Goal: Contribute content

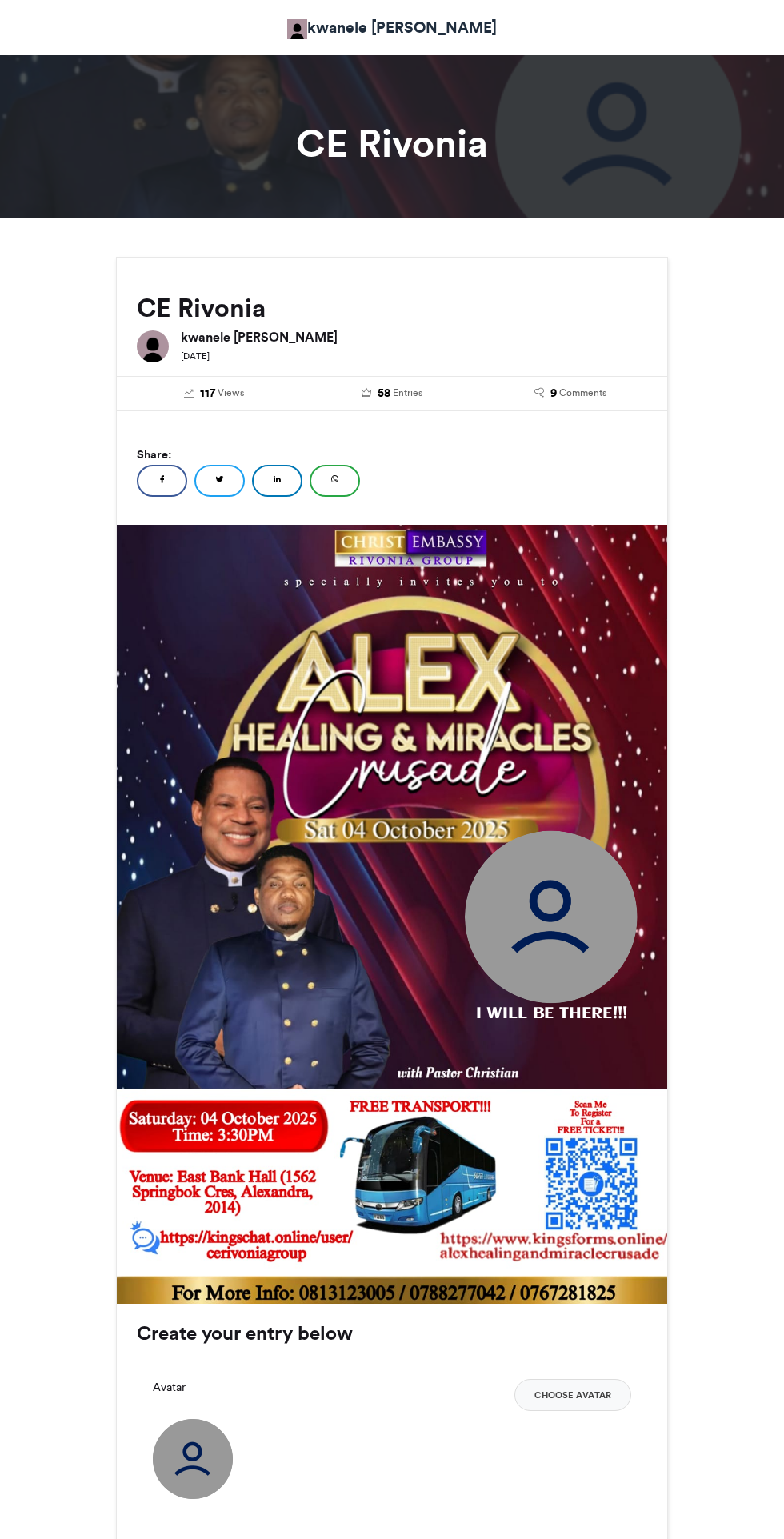
click at [301, 1343] on h3 "Create your entry below" at bounding box center [391, 1333] width 510 height 19
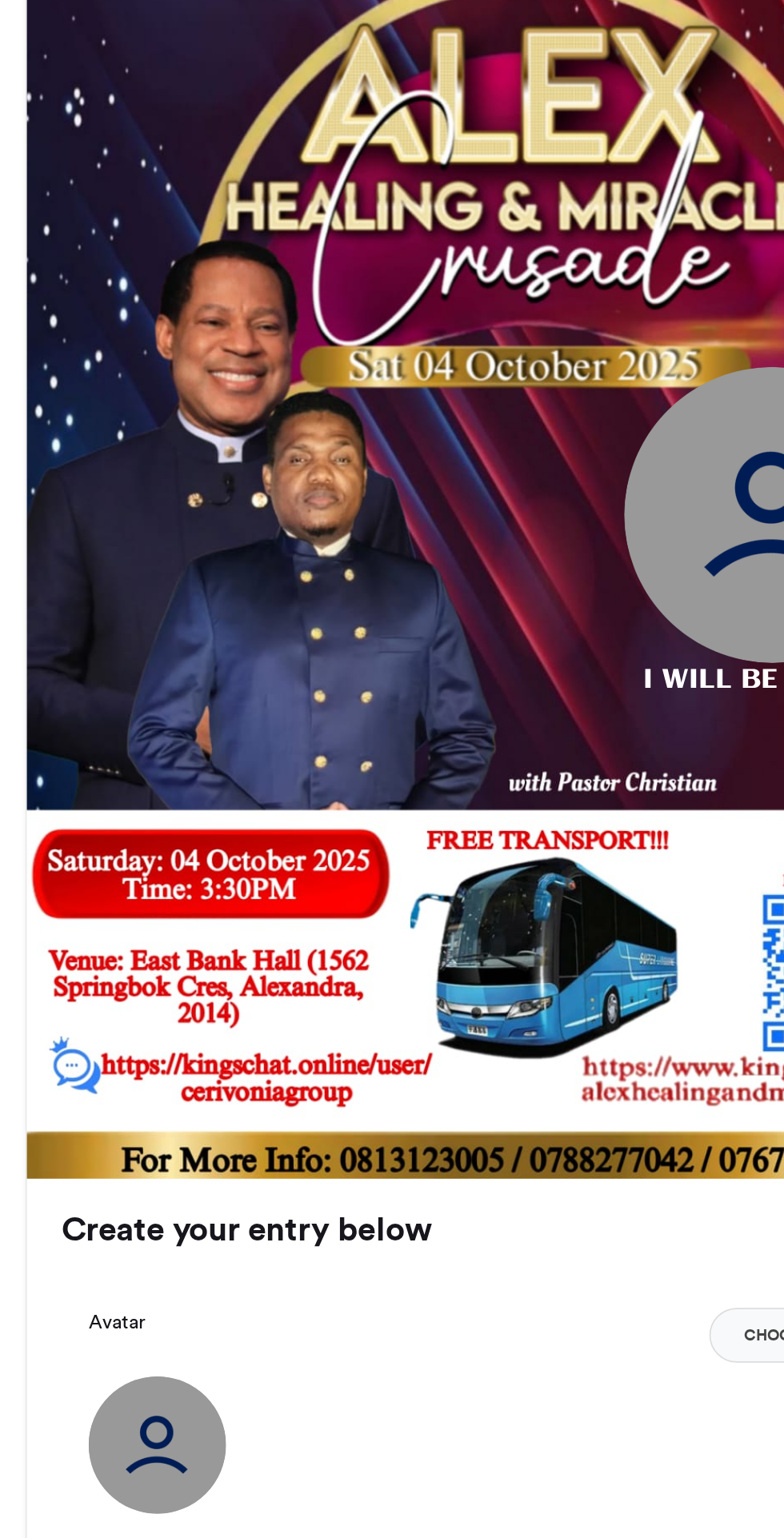
click at [295, 1347] on div "Create your entry below Your Email * Your Name * Avatar Choose Avatar Next" at bounding box center [391, 1466] width 550 height 325
click at [201, 1457] on img at bounding box center [192, 1459] width 80 height 80
click at [185, 1391] on div "Avatar Choose Avatar" at bounding box center [391, 1395] width 478 height 32
click at [189, 1384] on div "Avatar Choose Avatar" at bounding box center [391, 1395] width 478 height 32
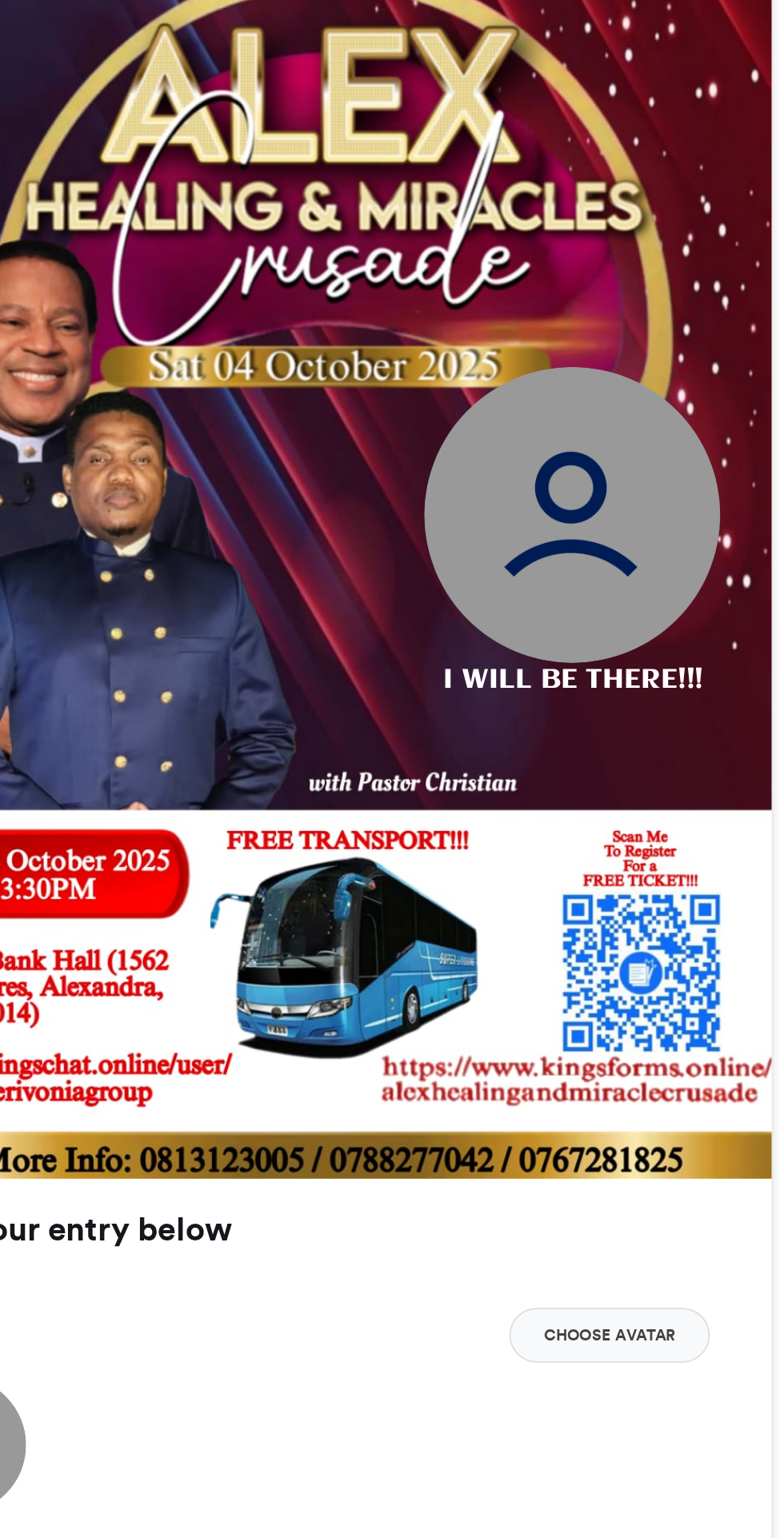
click at [609, 1397] on button "Choose Avatar" at bounding box center [572, 1395] width 116 height 32
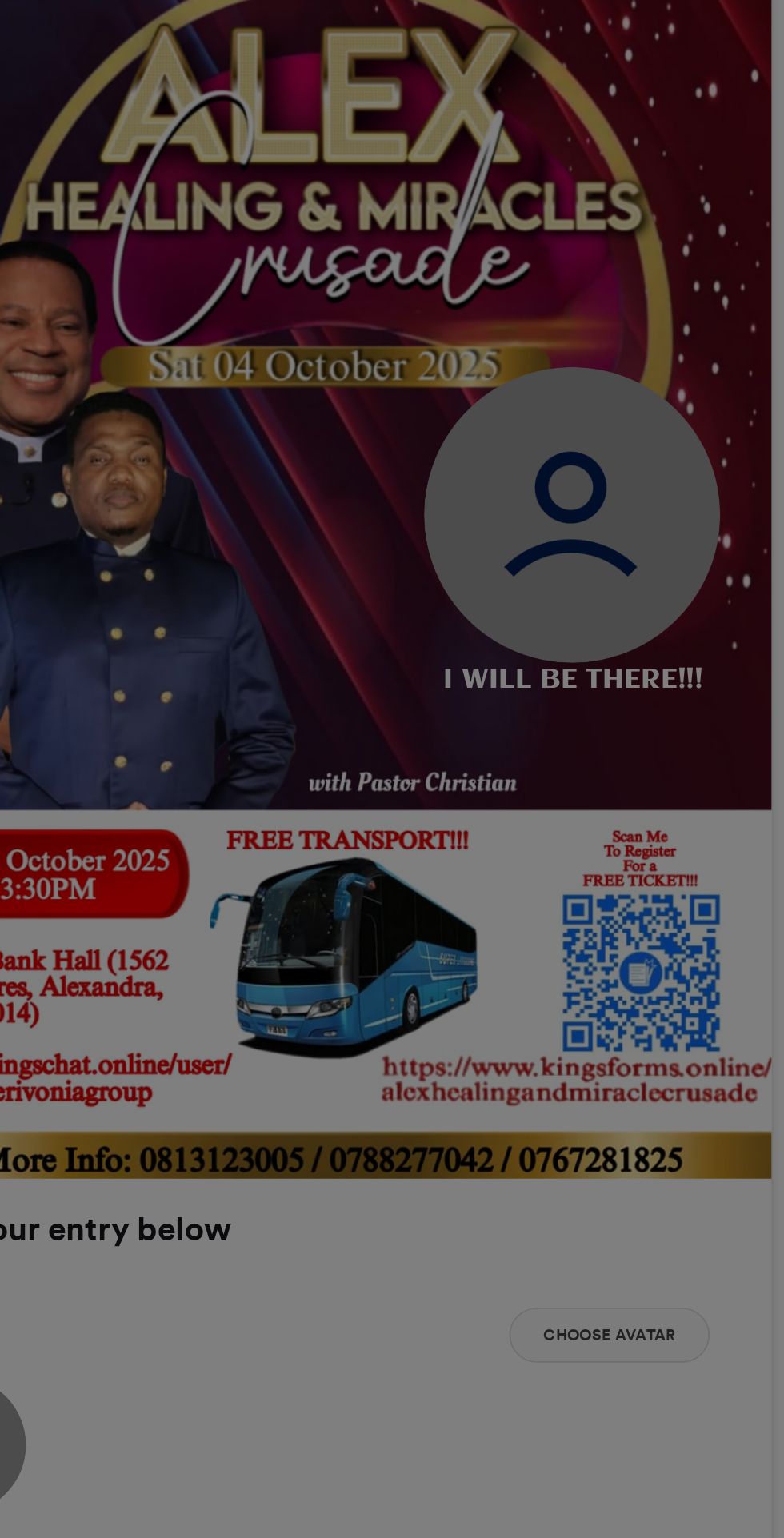
type input "******"
click at [610, 1392] on div "Crop Image × Crop" at bounding box center [392, 769] width 784 height 1538
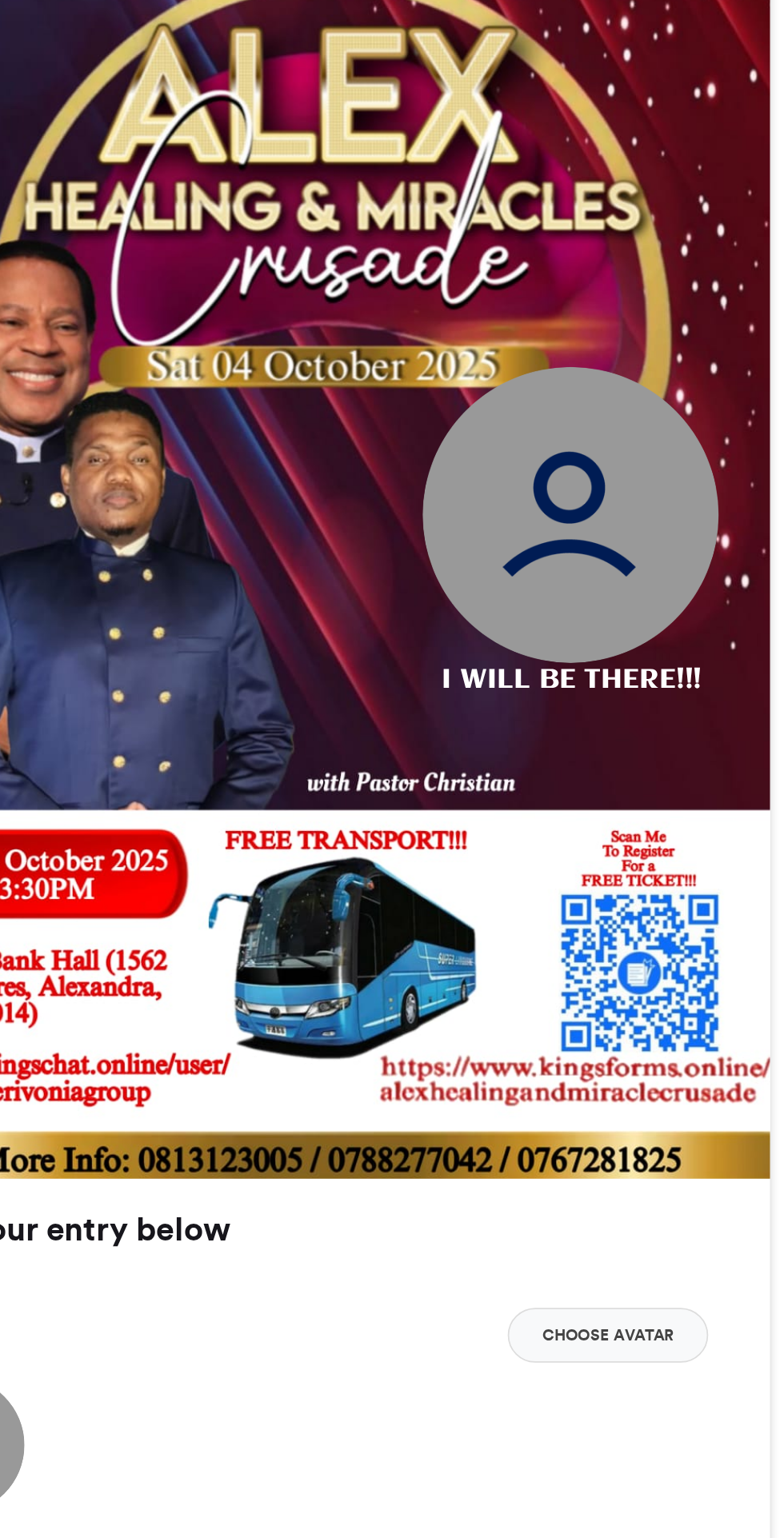
click at [583, 1395] on button "Choose Avatar" at bounding box center [572, 1395] width 116 height 32
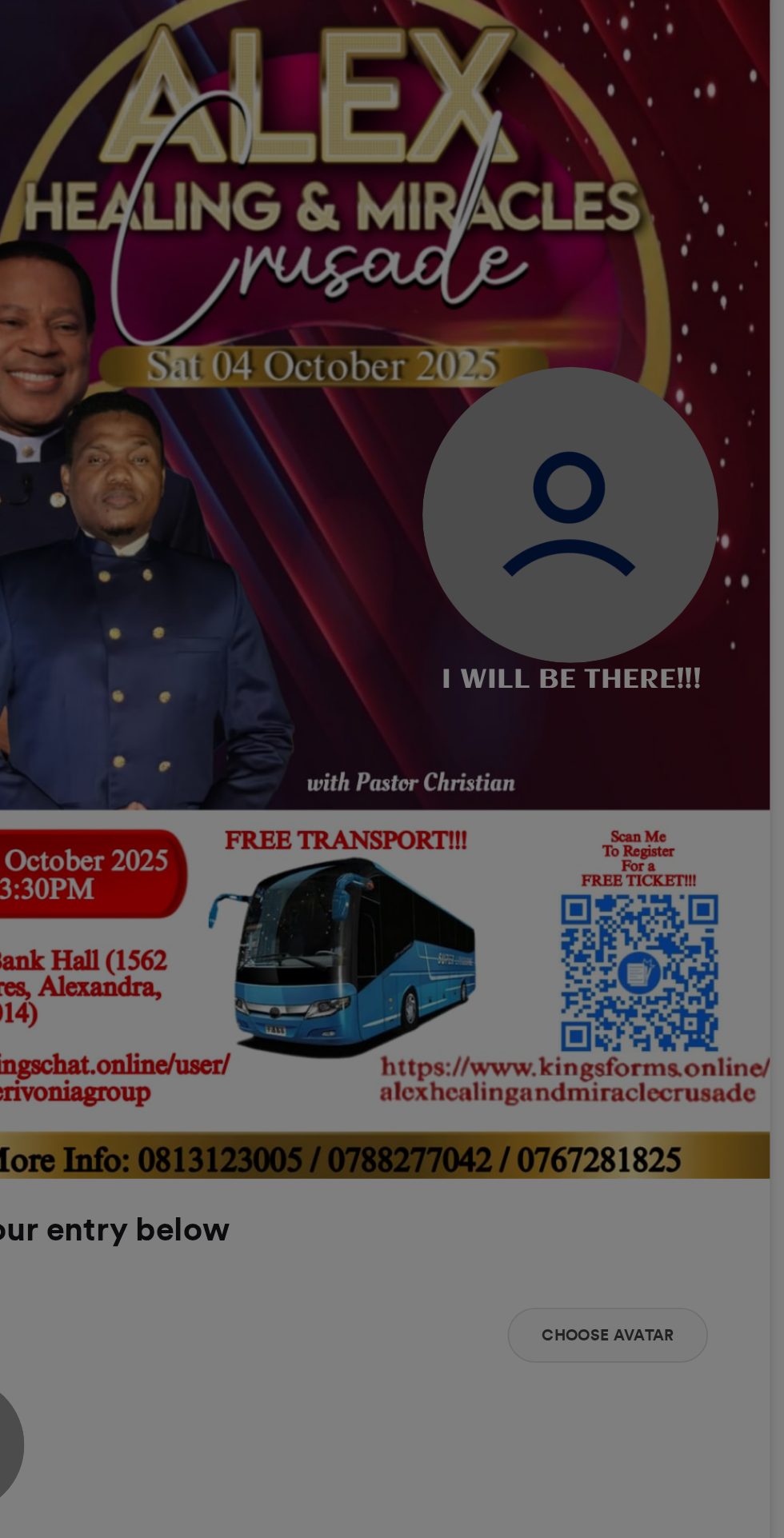
type input "******"
click at [548, 939] on div "Crop Image × Crop" at bounding box center [392, 769] width 784 height 1538
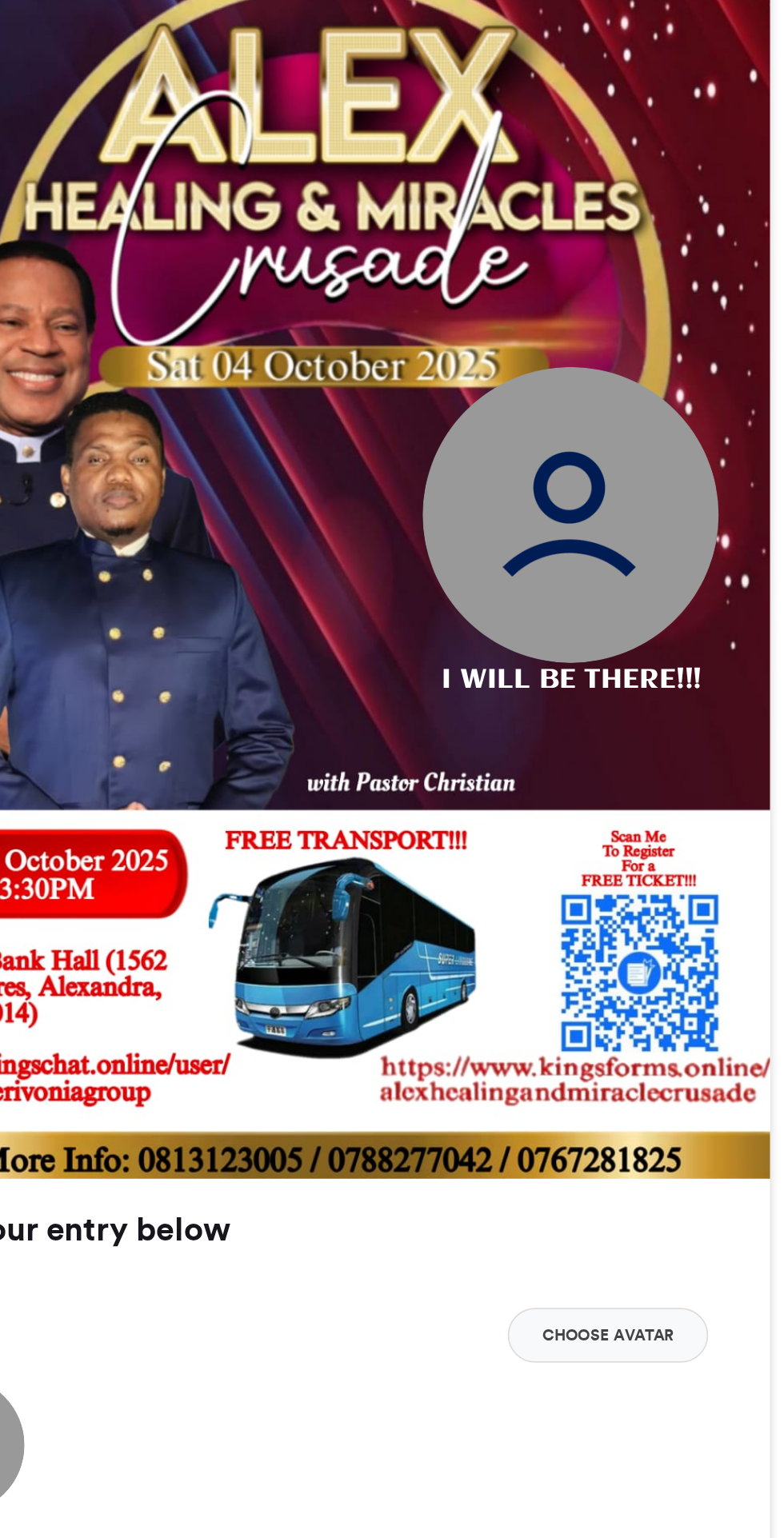
click at [568, 1395] on button "Choose Avatar" at bounding box center [572, 1395] width 116 height 32
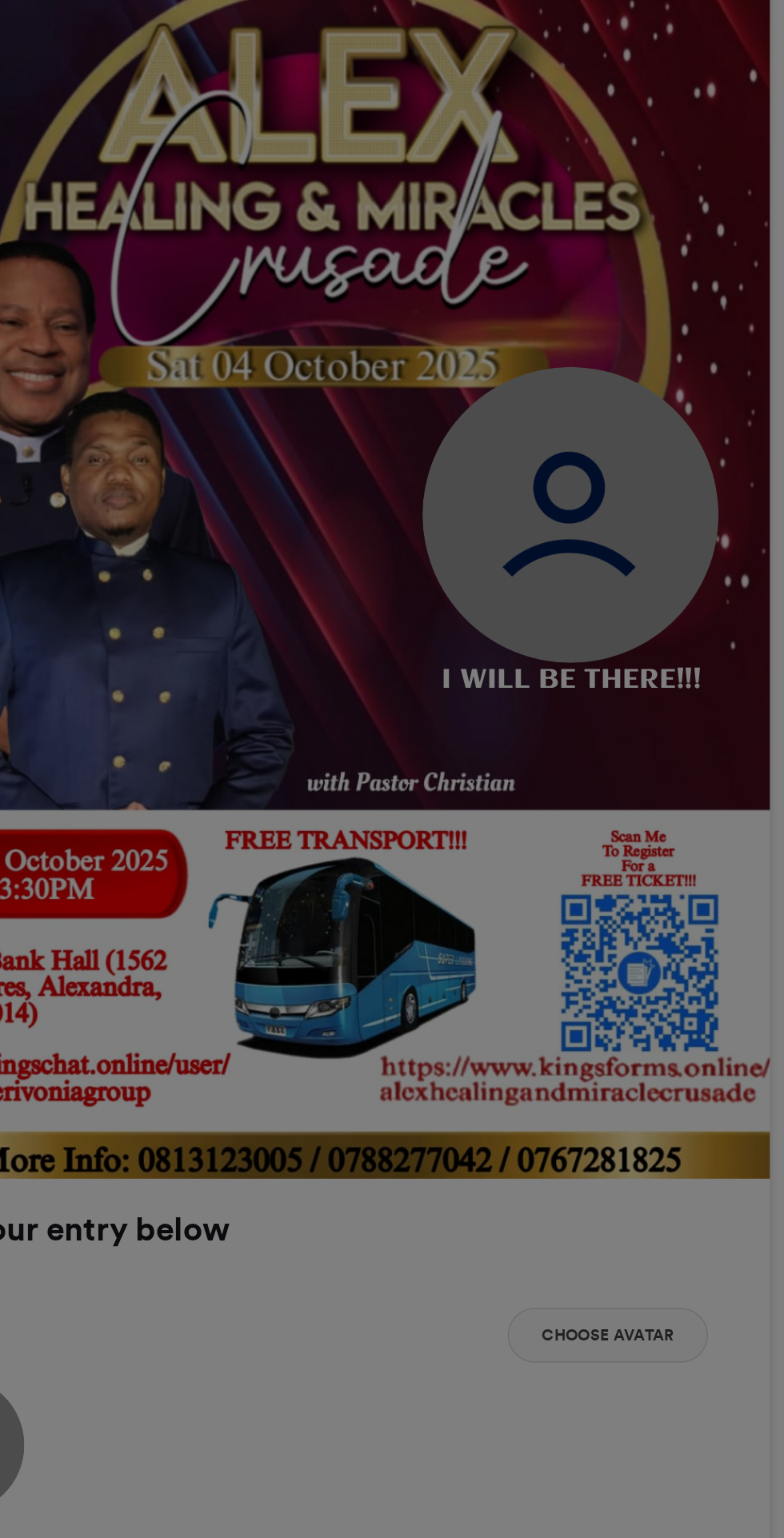
type input "******"
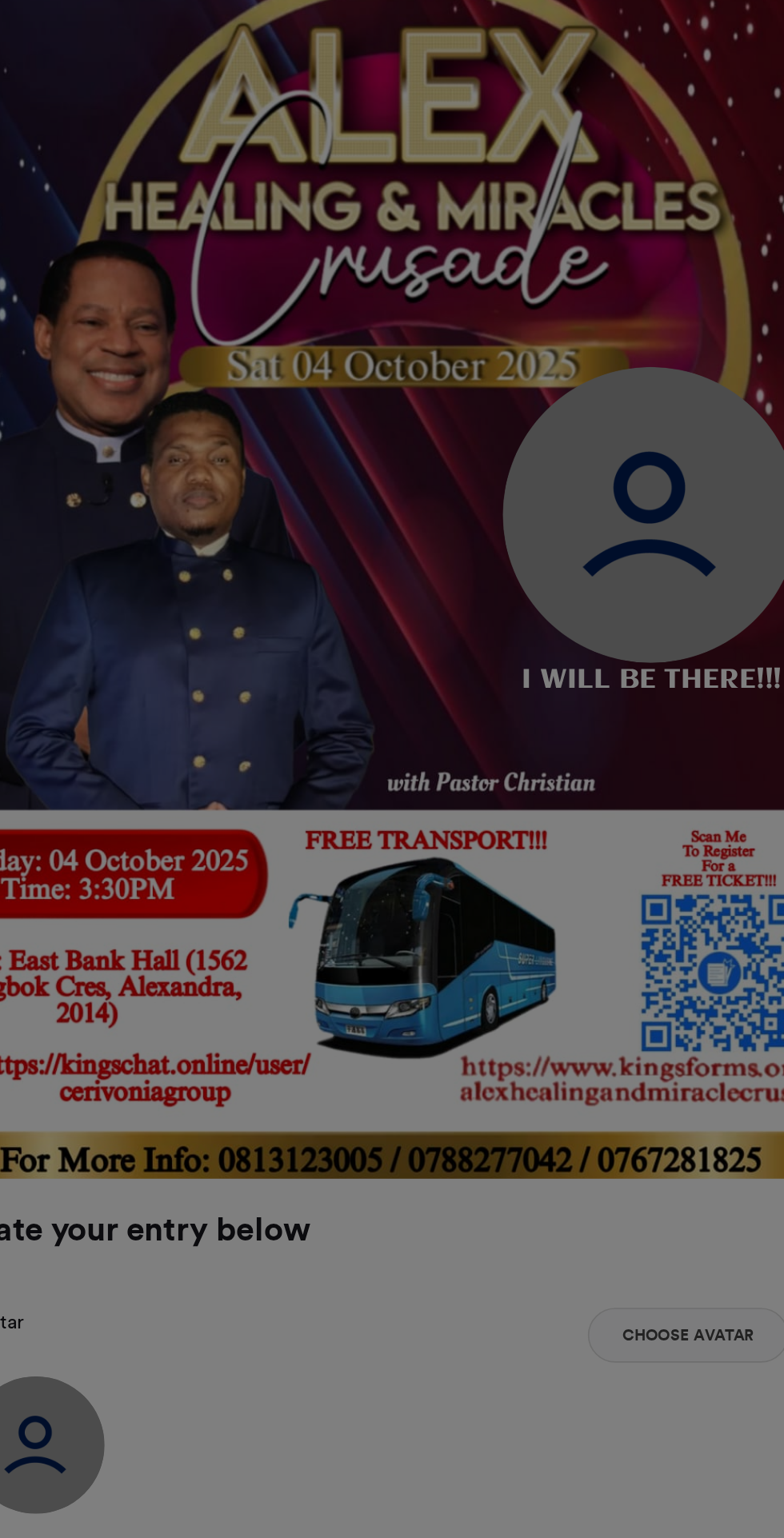
click at [562, 923] on div "Crop Image × Crop" at bounding box center [392, 769] width 784 height 1538
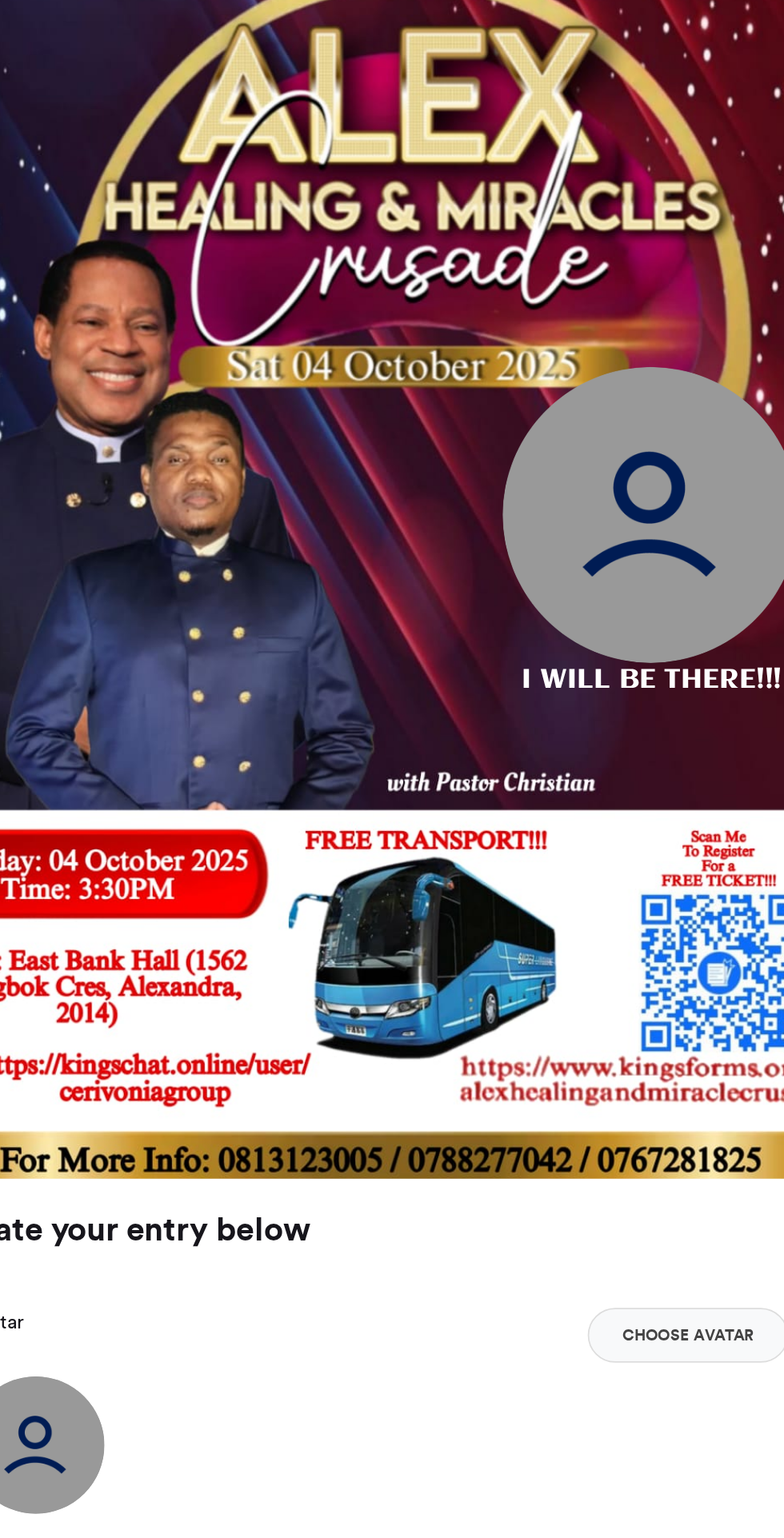
click at [567, 909] on img at bounding box center [550, 917] width 173 height 173
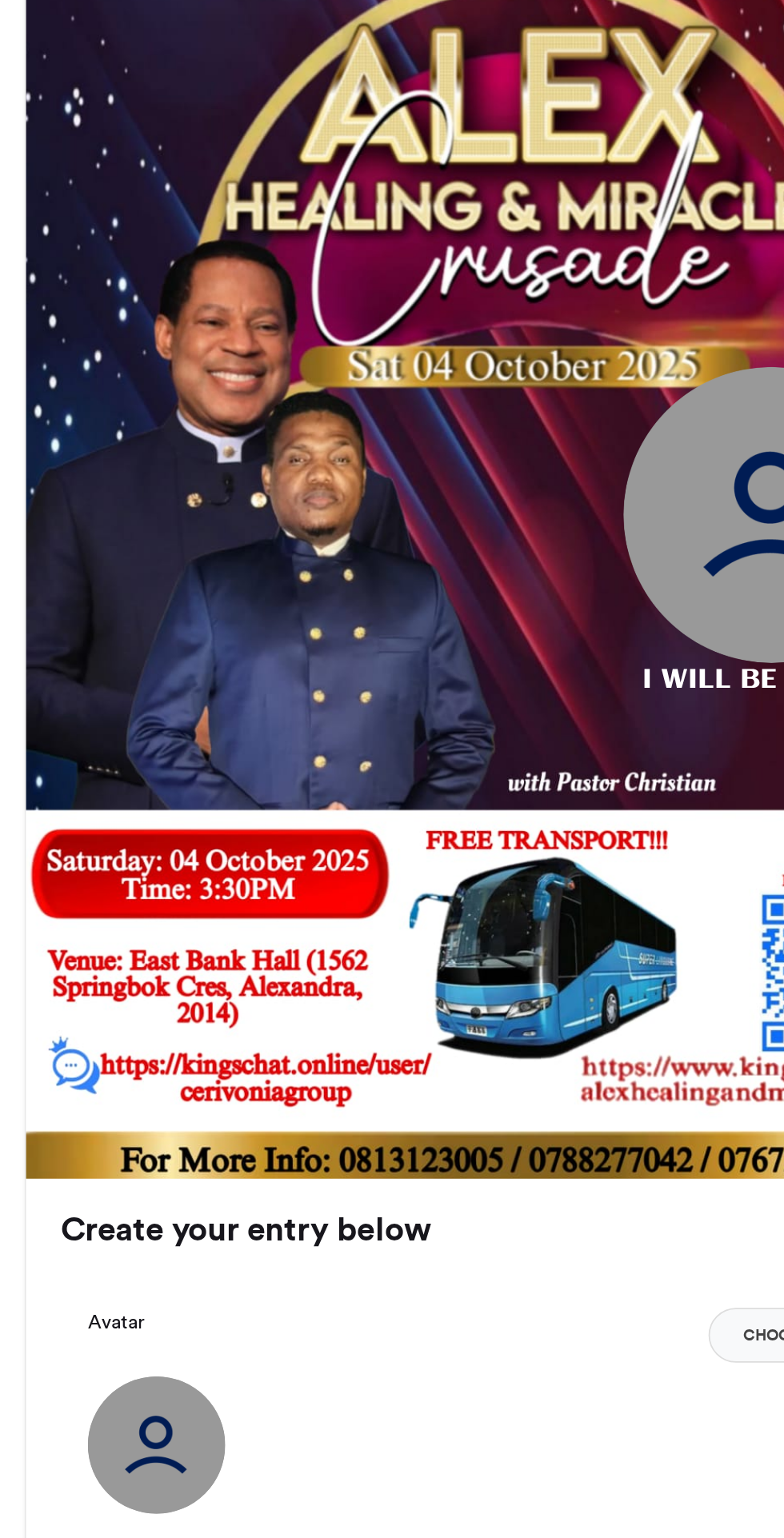
click at [215, 1456] on img at bounding box center [192, 1459] width 80 height 80
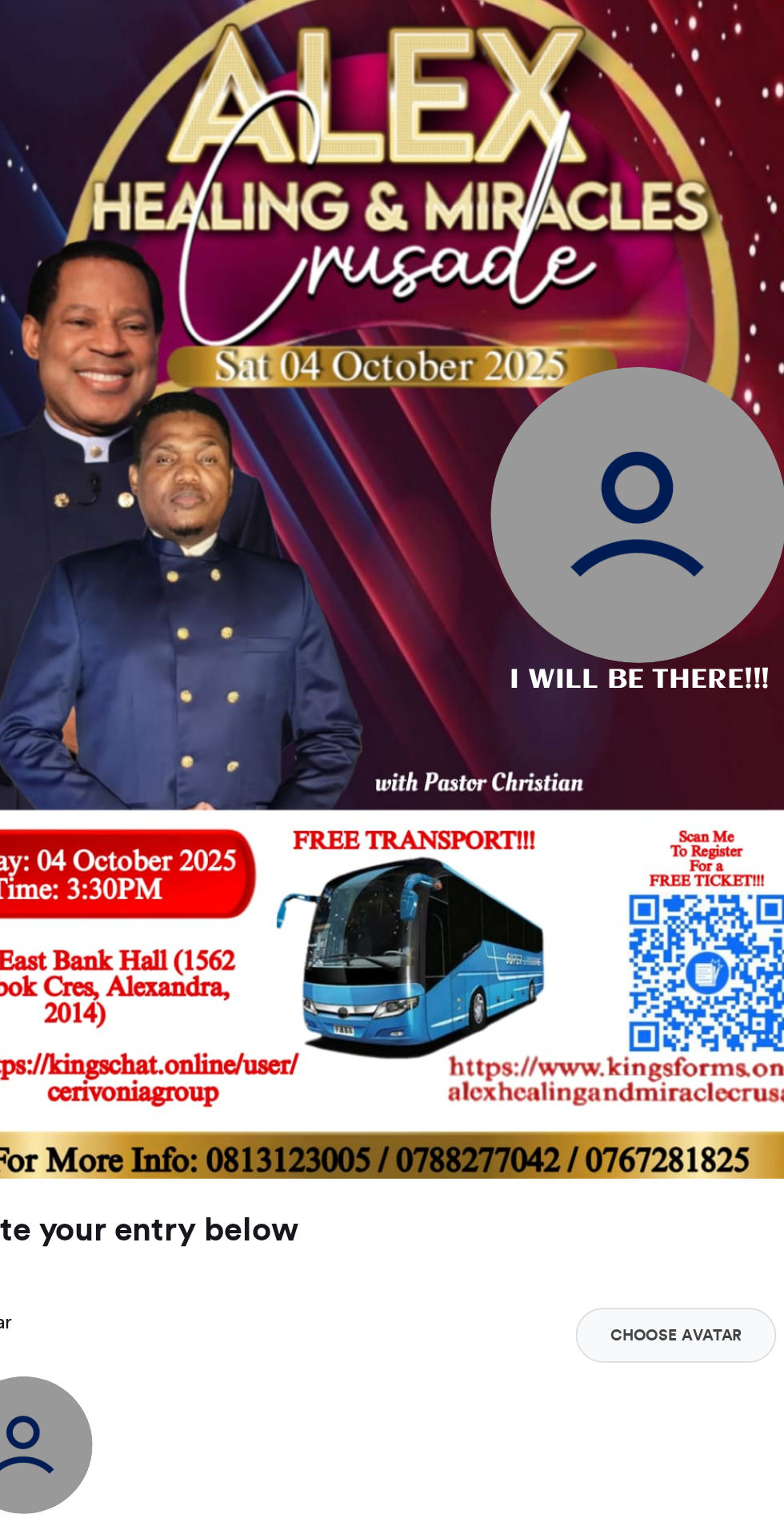
click at [591, 1392] on button "Choose Avatar" at bounding box center [572, 1395] width 116 height 32
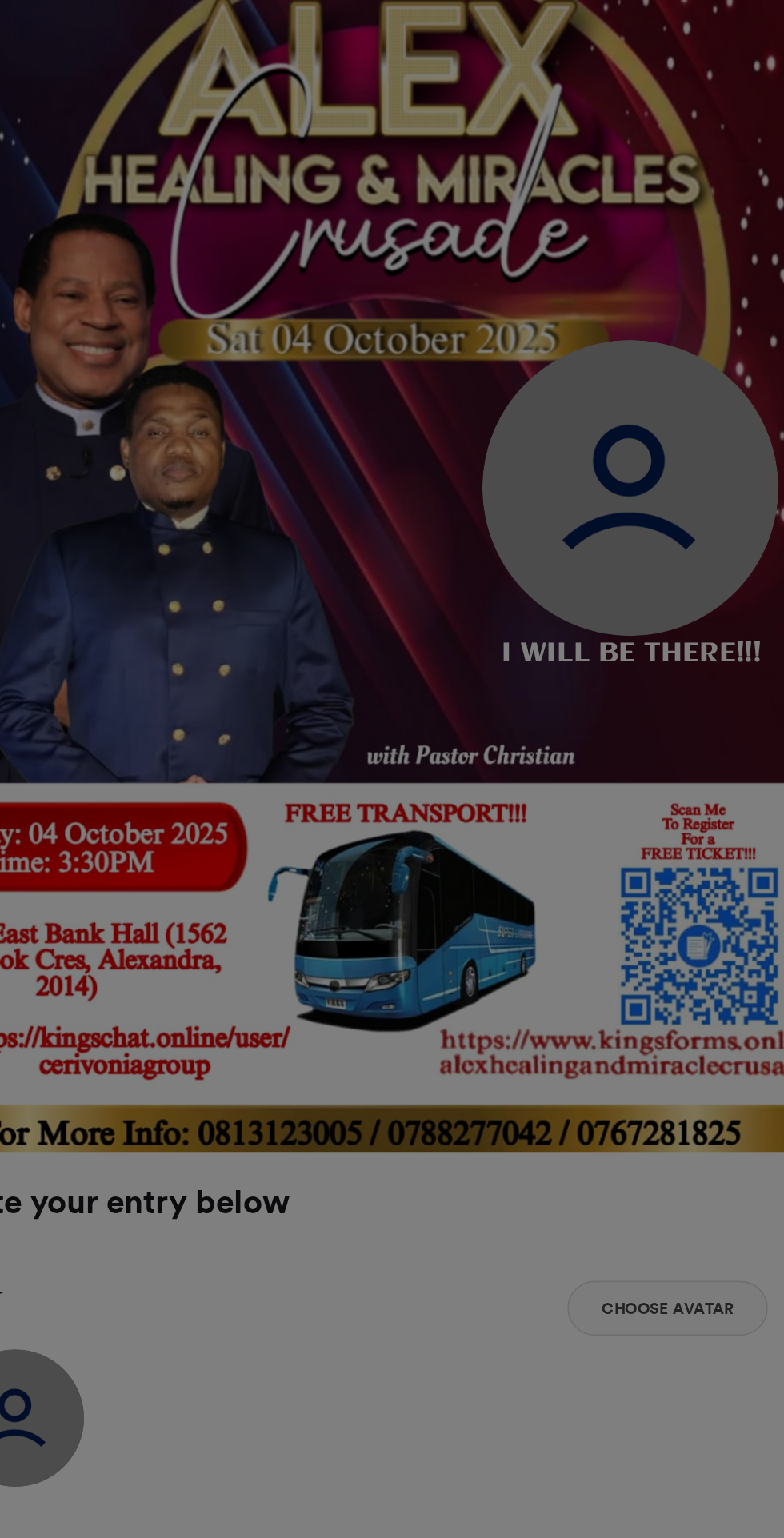
type input "******"
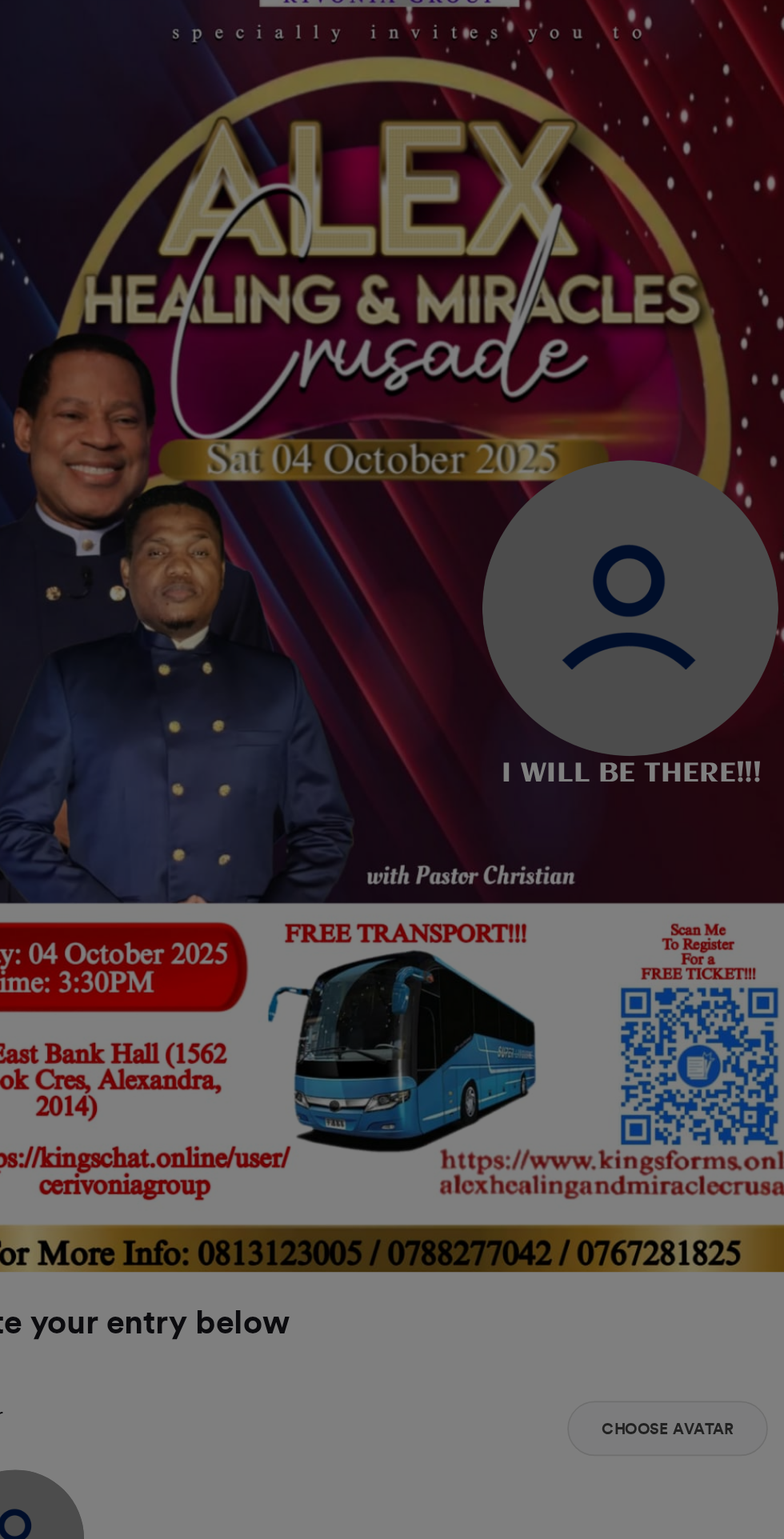
click at [588, 1387] on div "Crop Image × Crop" at bounding box center [392, 769] width 784 height 1539
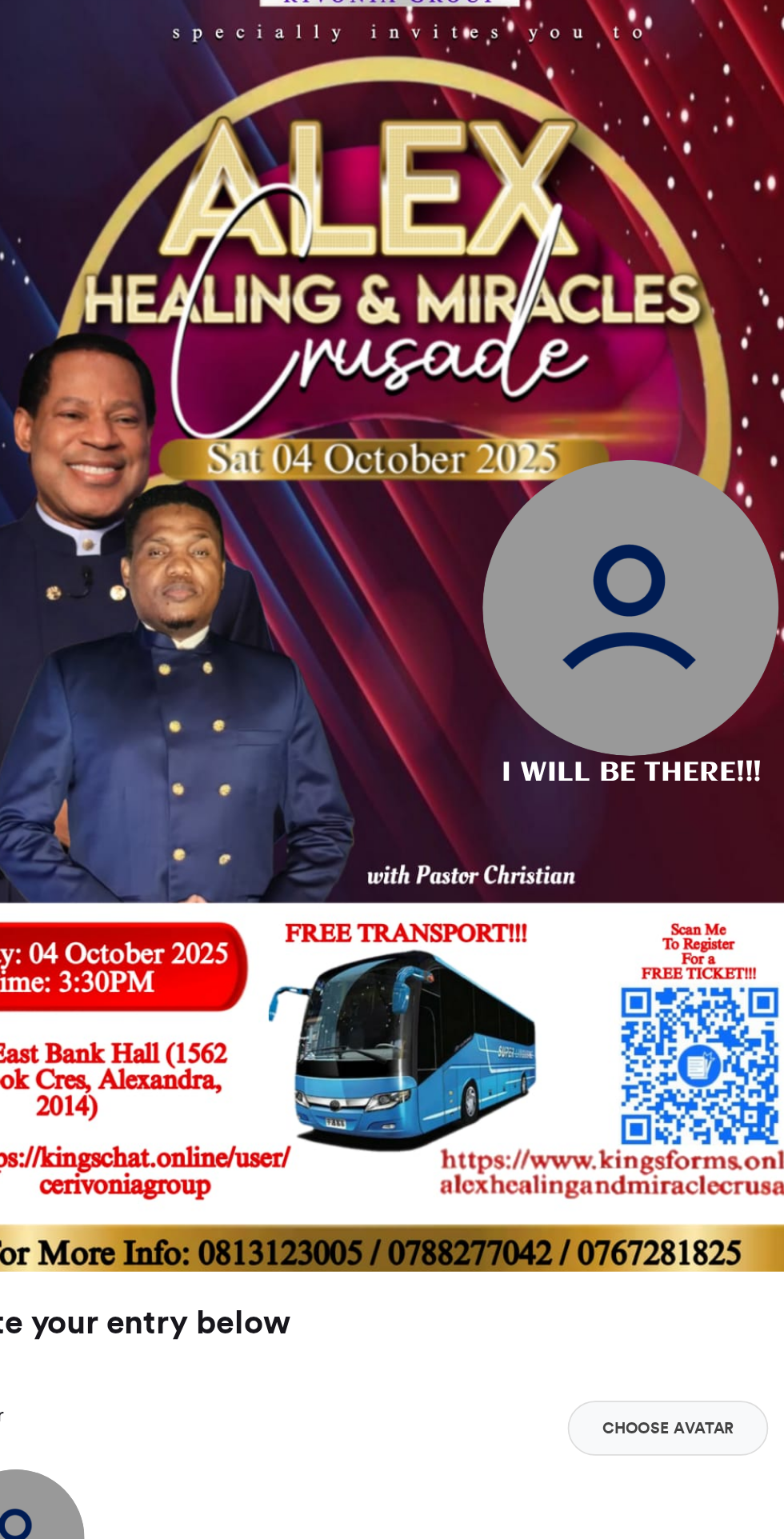
click at [587, 1392] on button "Choose Avatar" at bounding box center [572, 1395] width 116 height 32
click at [569, 1396] on button "Choose Avatar" at bounding box center [572, 1395] width 116 height 32
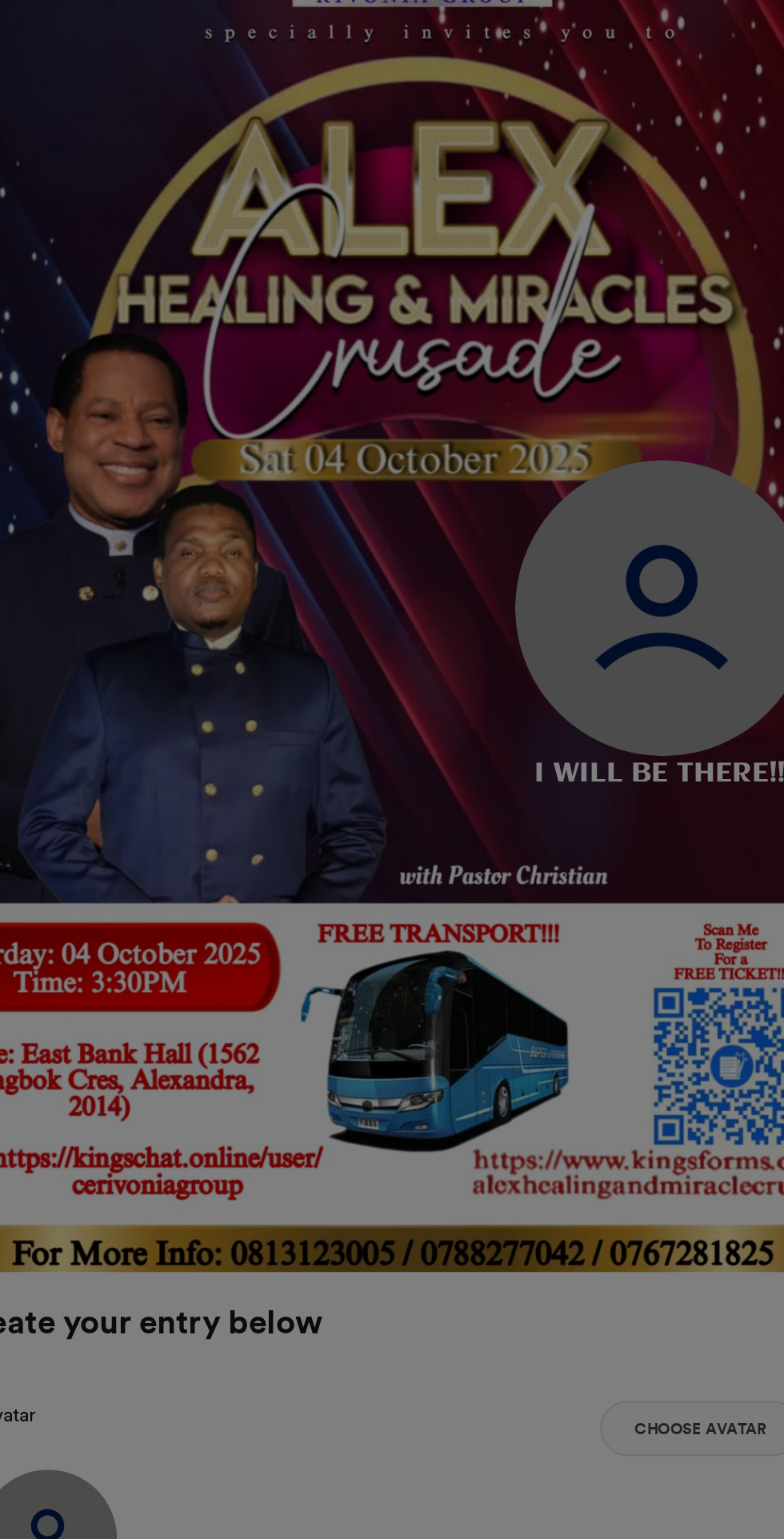
click at [573, 1391] on div "Crop Image × Crop" at bounding box center [392, 769] width 784 height 1539
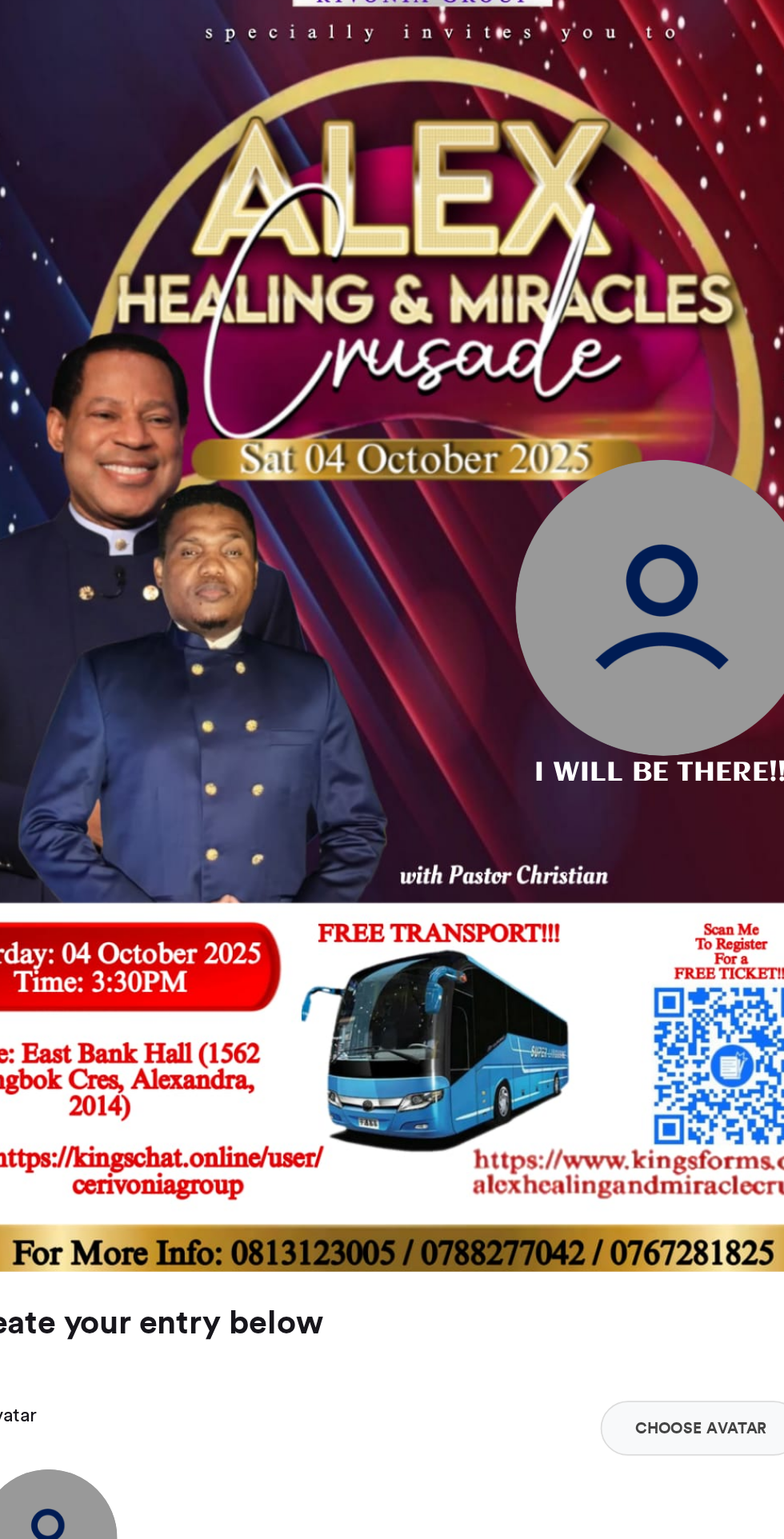
click at [569, 924] on img at bounding box center [550, 917] width 173 height 173
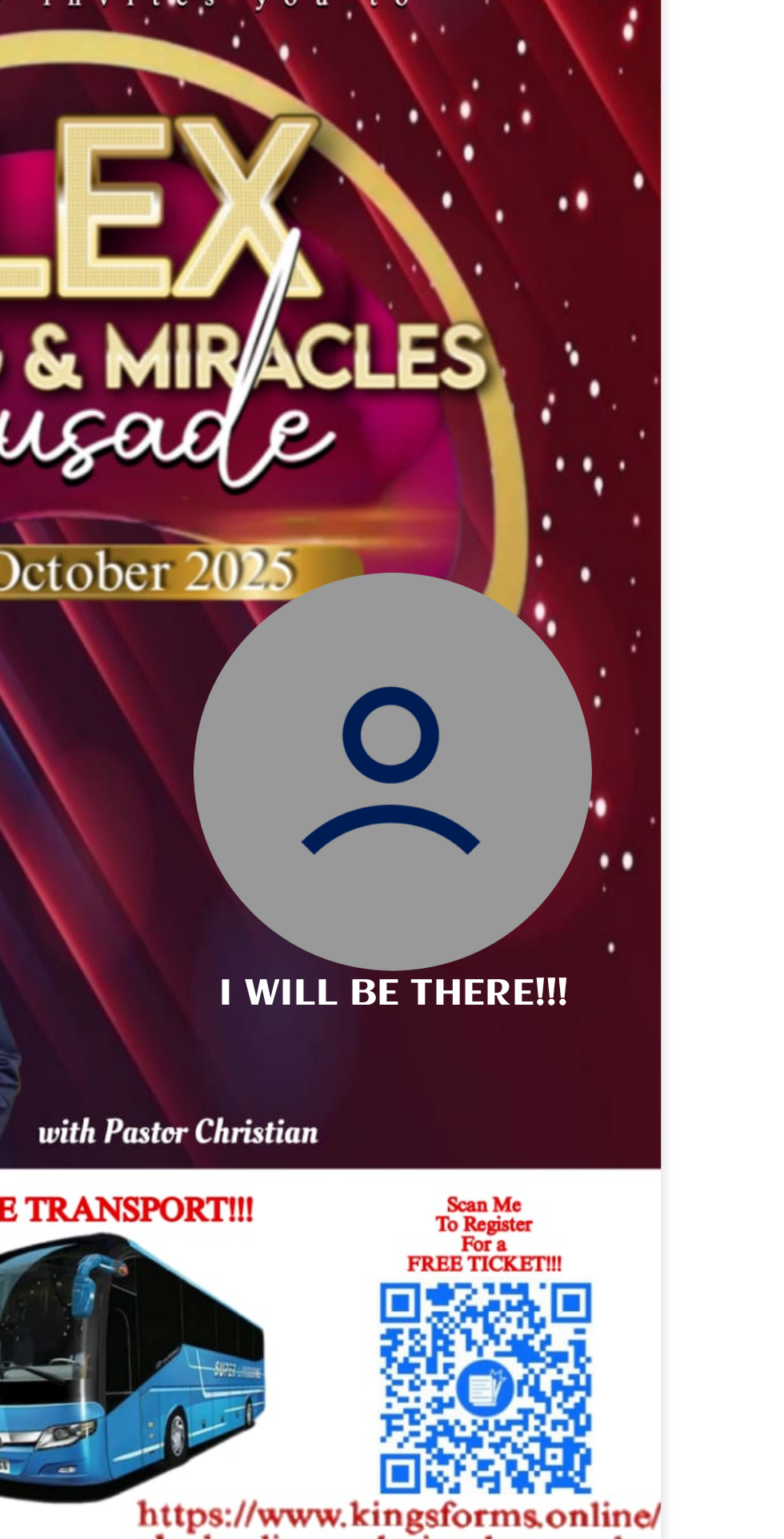
click at [572, 912] on img at bounding box center [550, 917] width 173 height 173
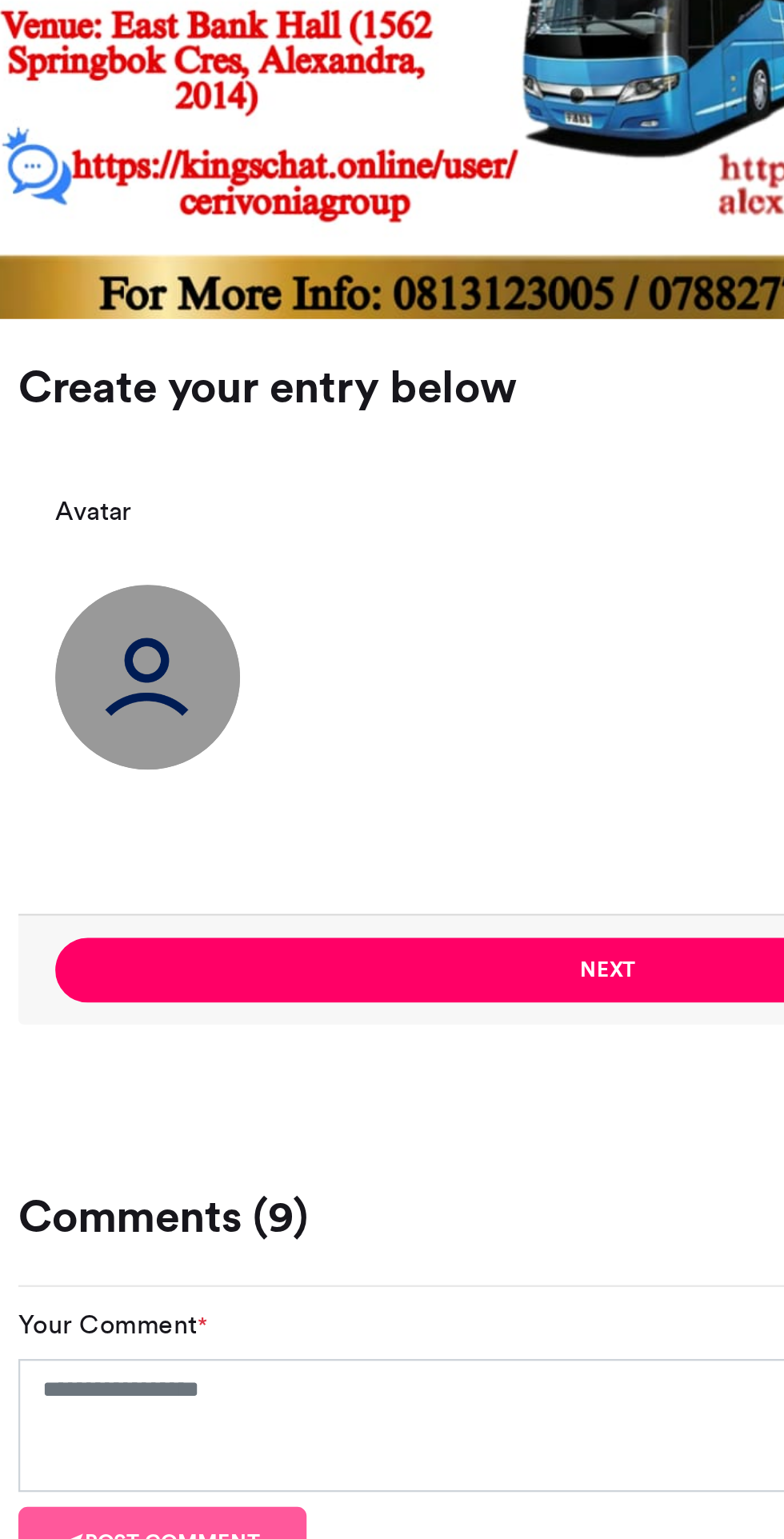
scroll to position [349, 0]
click at [207, 1110] on img at bounding box center [192, 1110] width 80 height 80
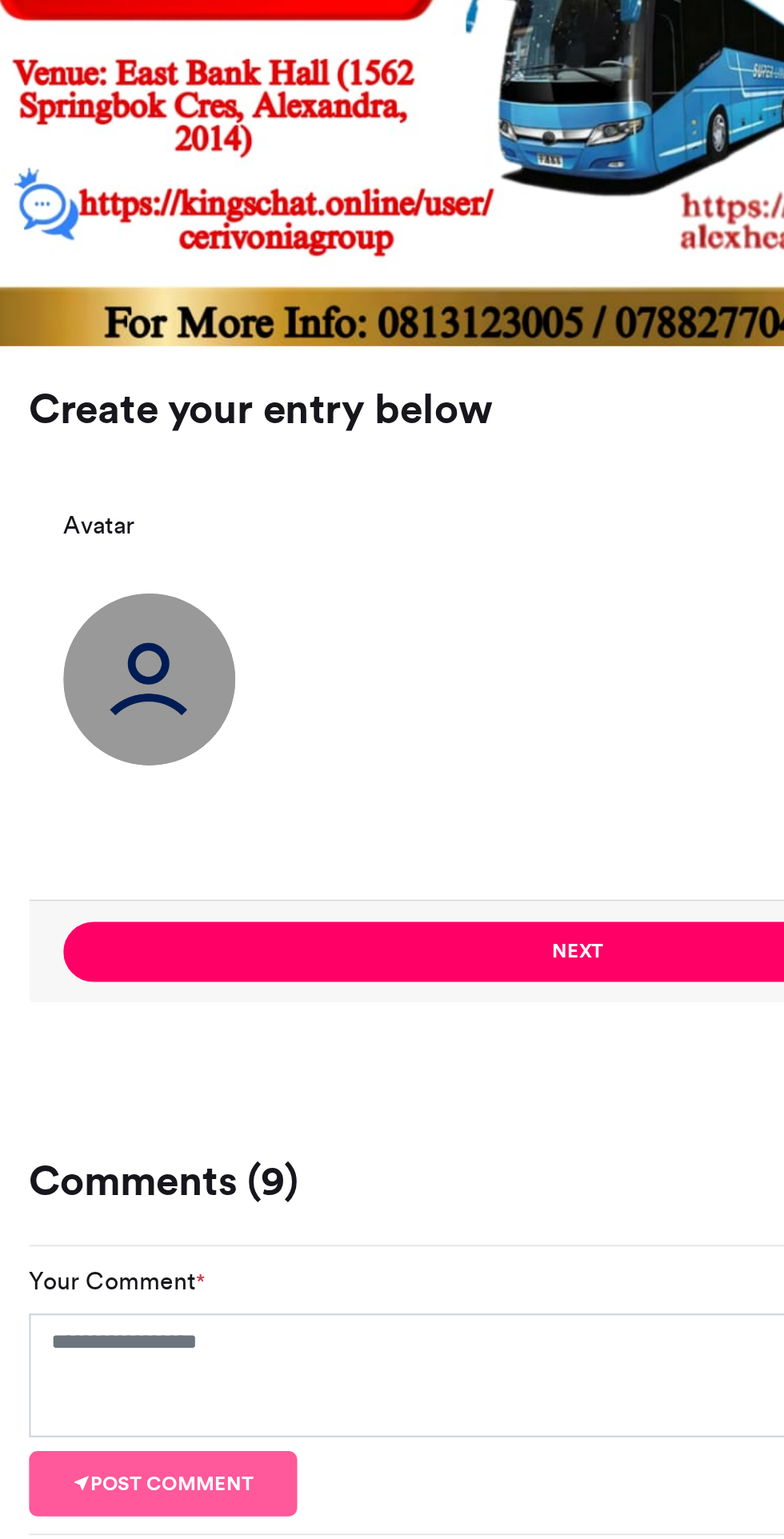
click at [167, 1070] on img at bounding box center [192, 1110] width 80 height 80
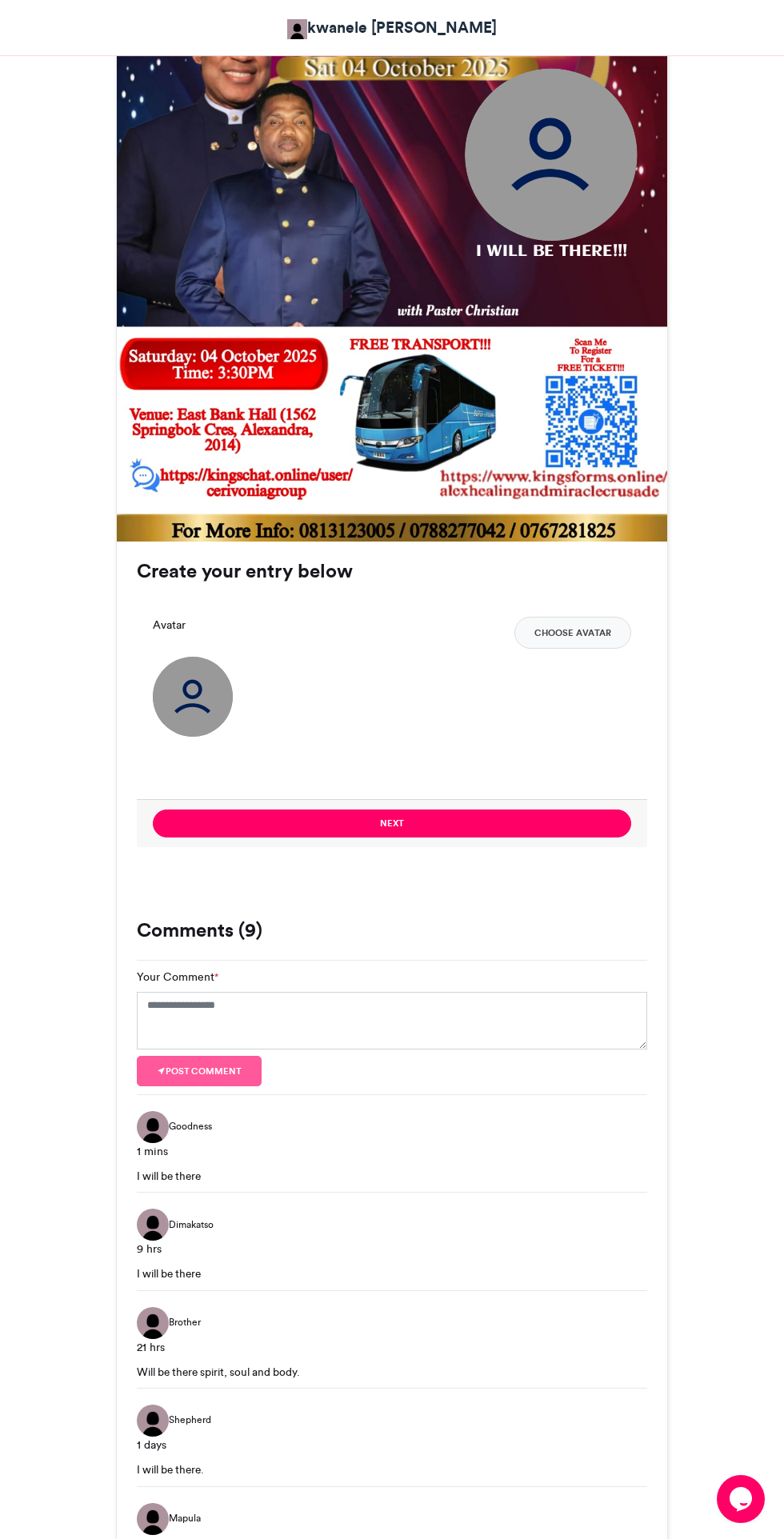
click at [210, 702] on img at bounding box center [192, 697] width 80 height 80
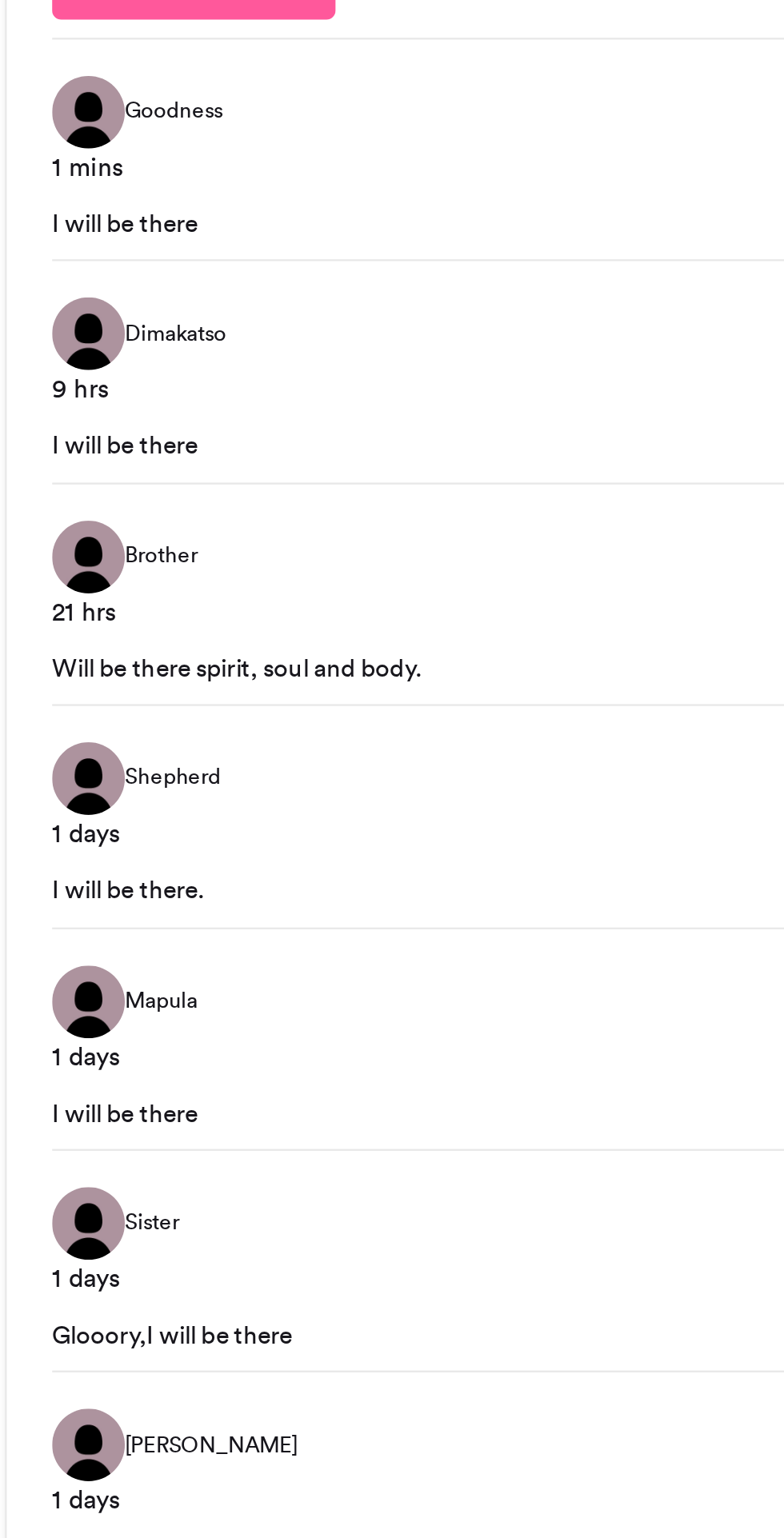
scroll to position [1336, 0]
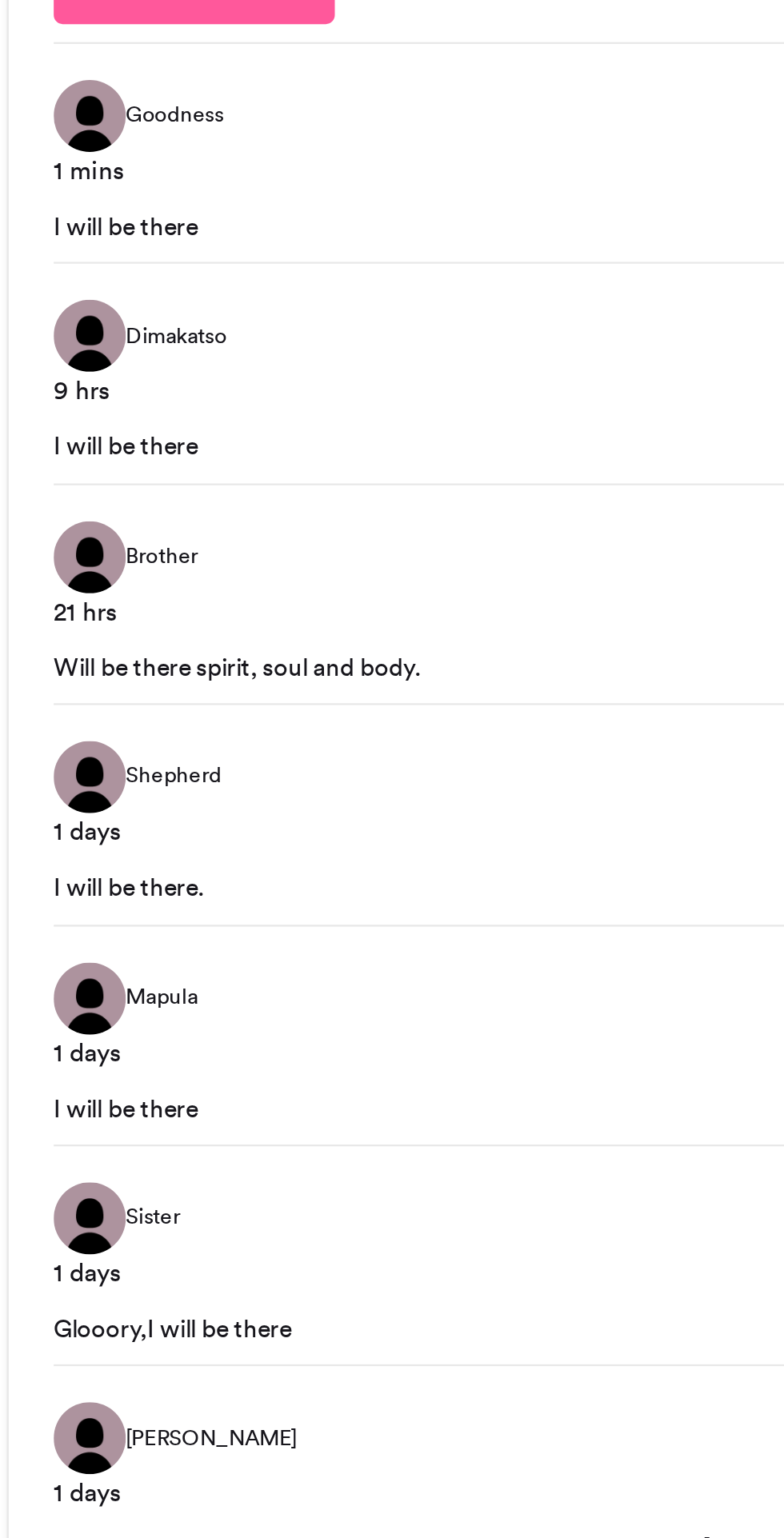
click at [154, 675] on div "9 hrs" at bounding box center [391, 675] width 510 height 17
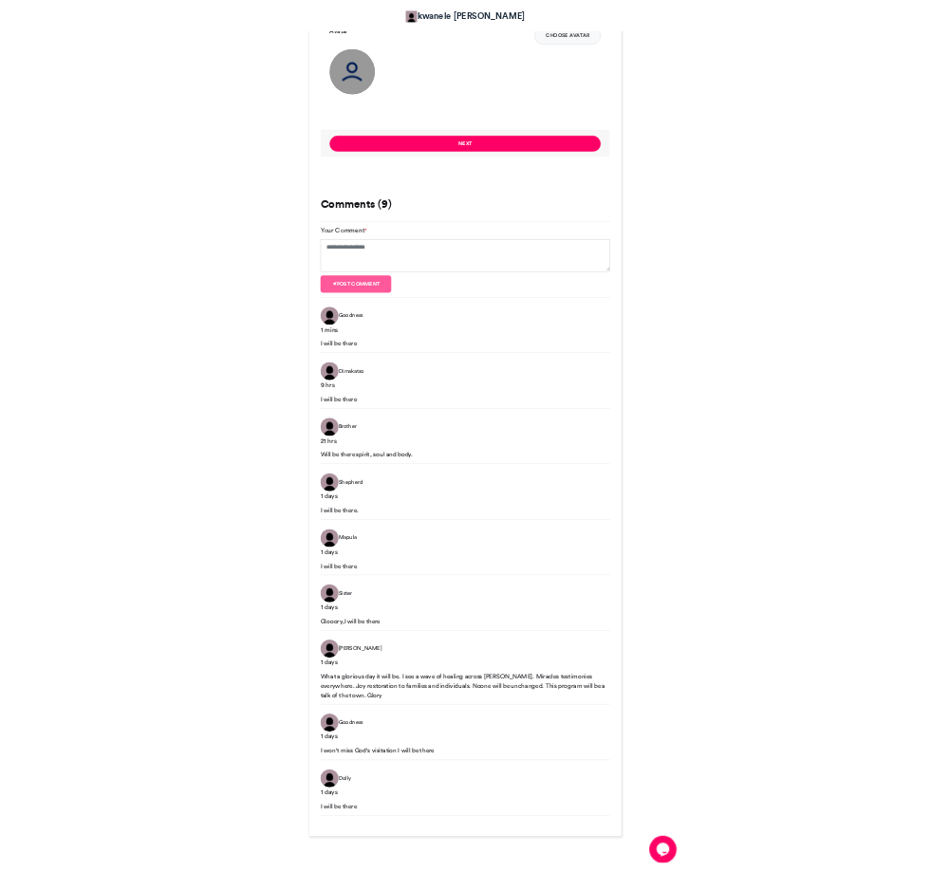
scroll to position [1574, 0]
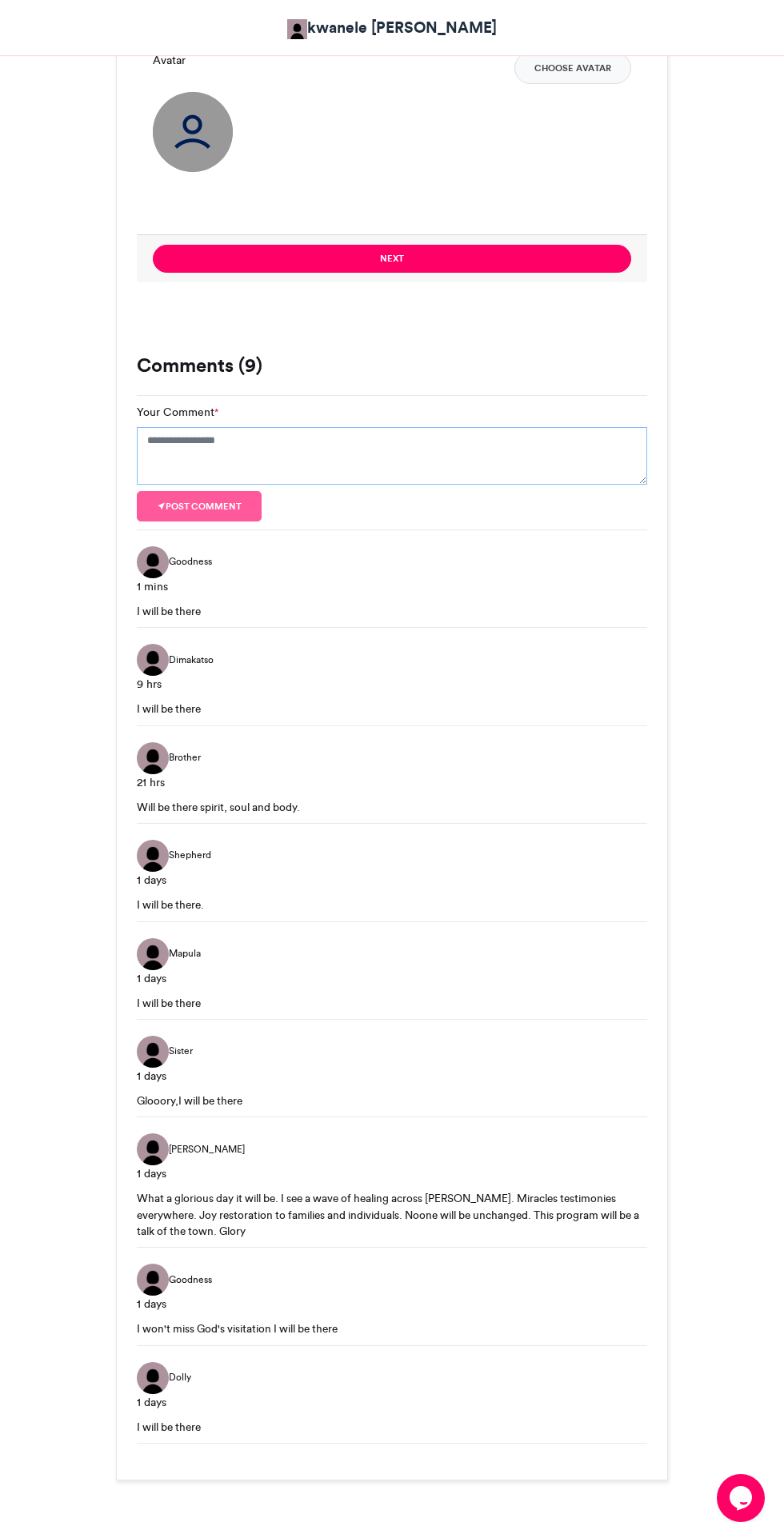
click at [430, 436] on textarea "Your Comment *" at bounding box center [391, 456] width 510 height 57
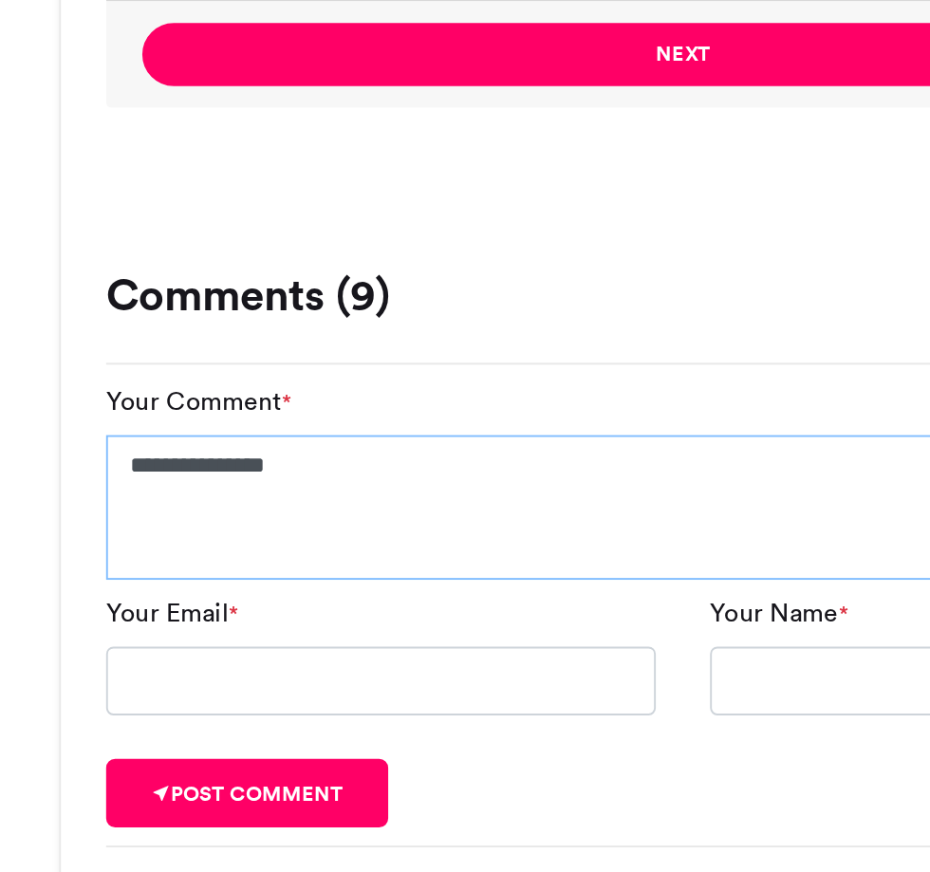
type textarea "**********"
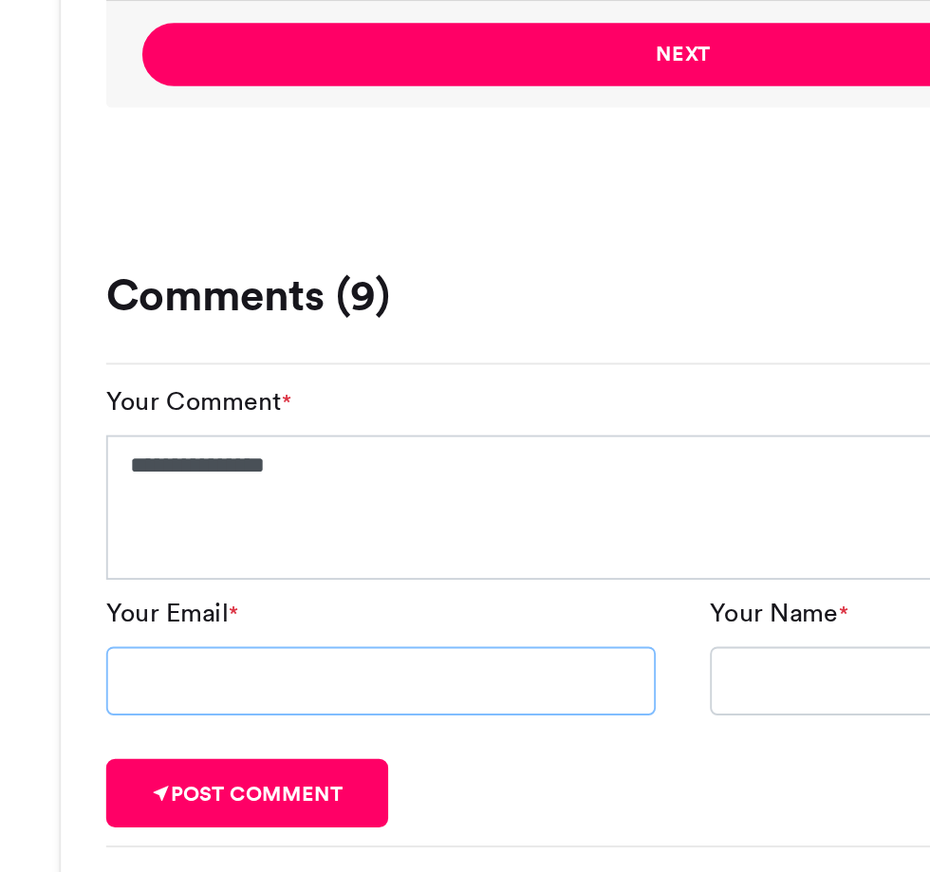
click at [348, 639] on input "Your Email *" at bounding box center [306, 635] width 288 height 36
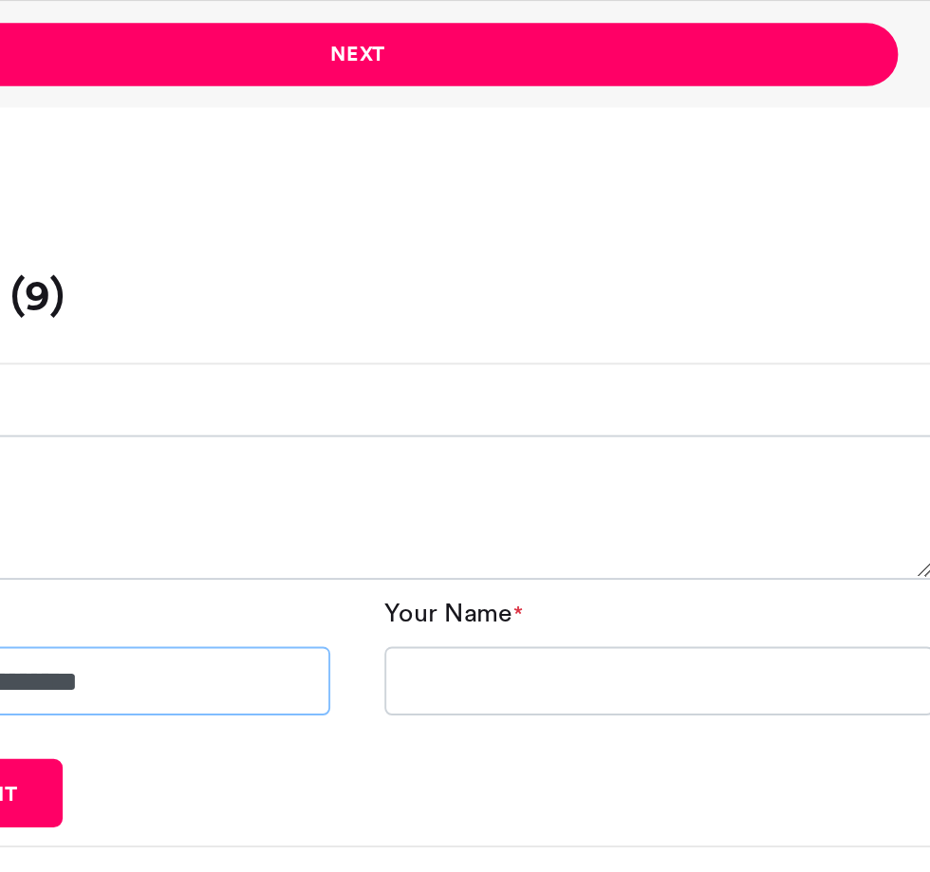
type input "**********"
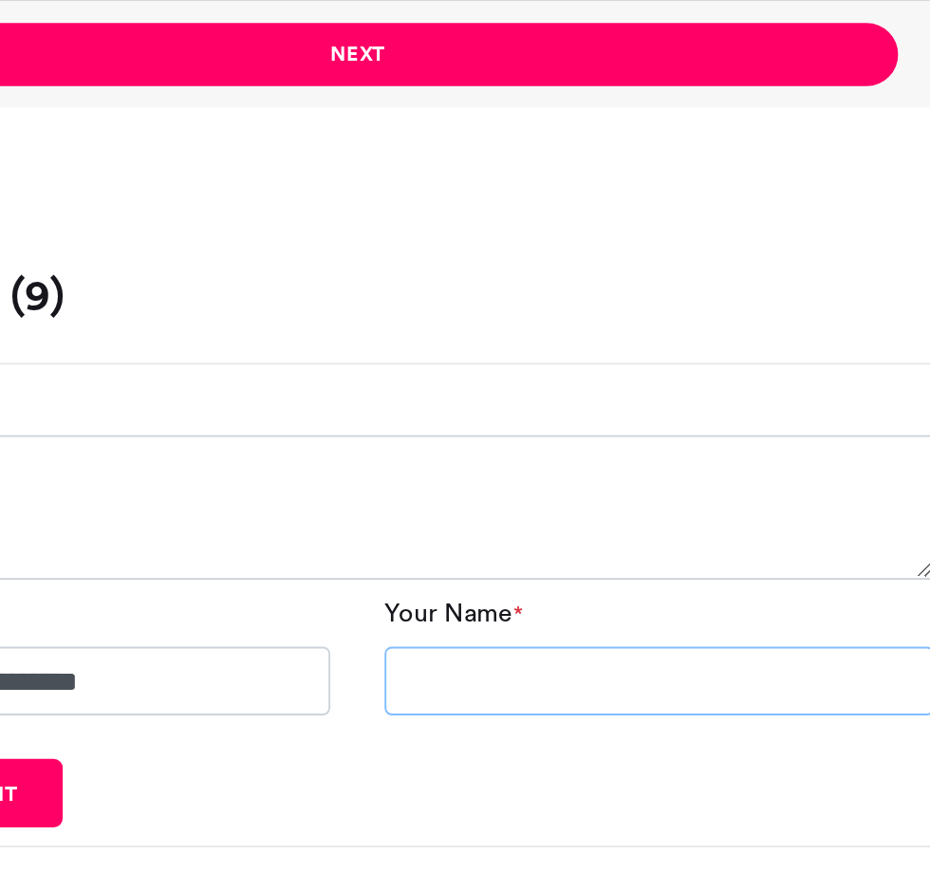
click at [610, 632] on input "Your Name *" at bounding box center [623, 635] width 288 height 36
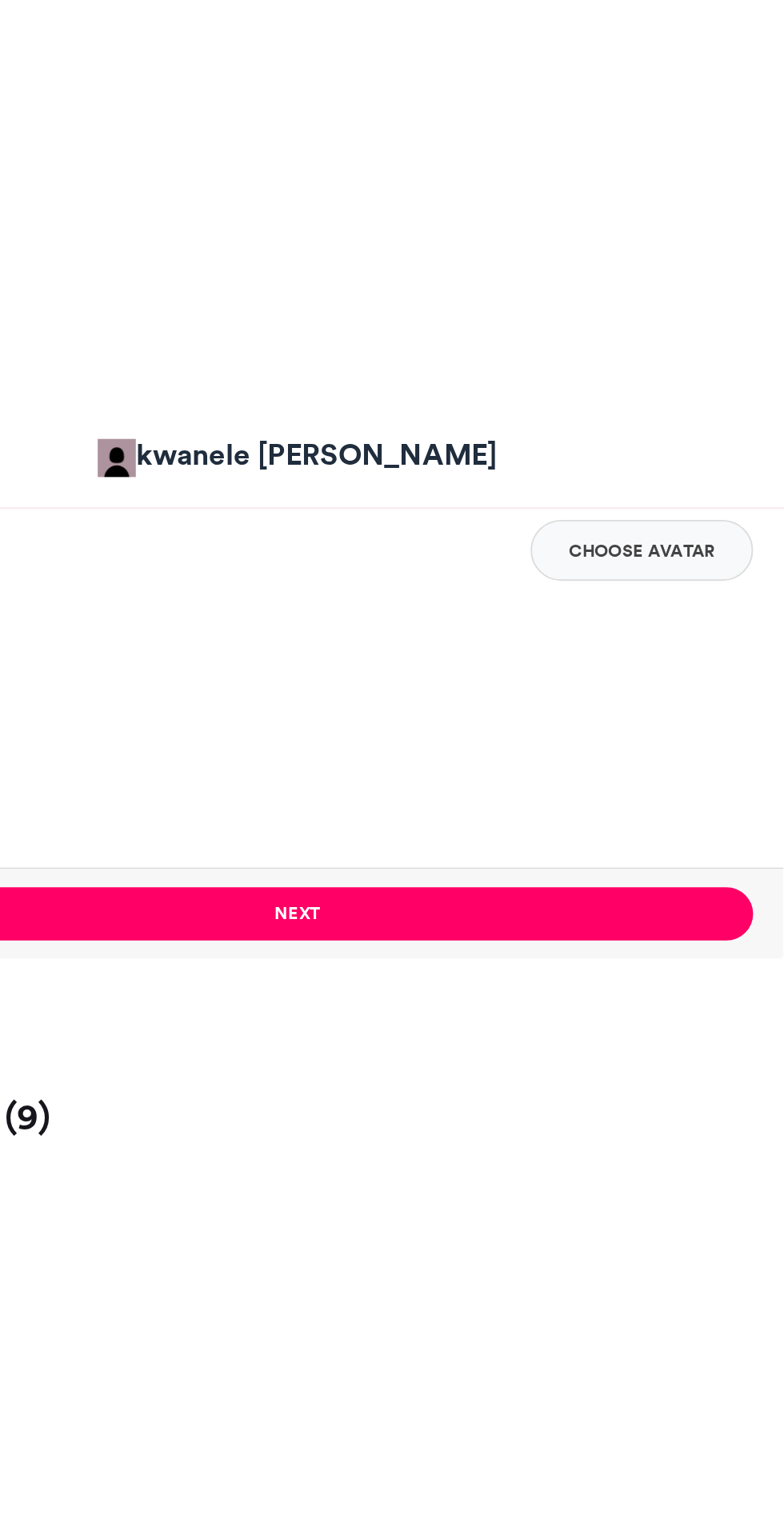
scroll to position [1316, 0]
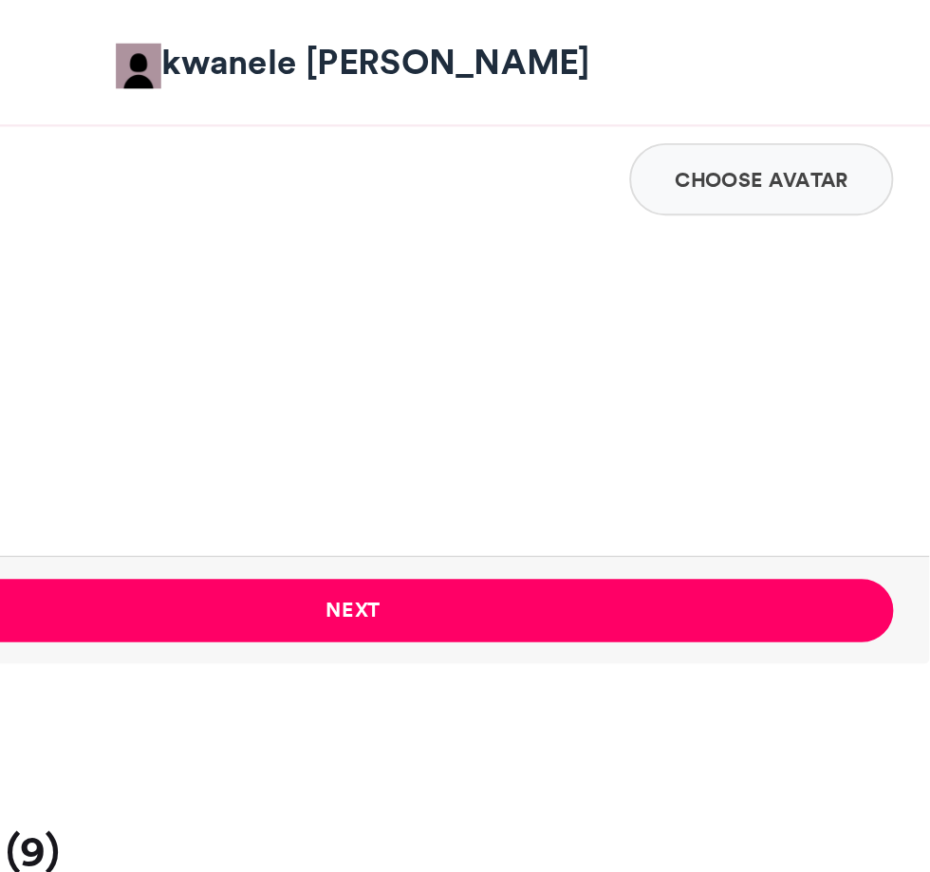
type input "******"
click at [515, 311] on button "Next" at bounding box center [464, 320] width 567 height 33
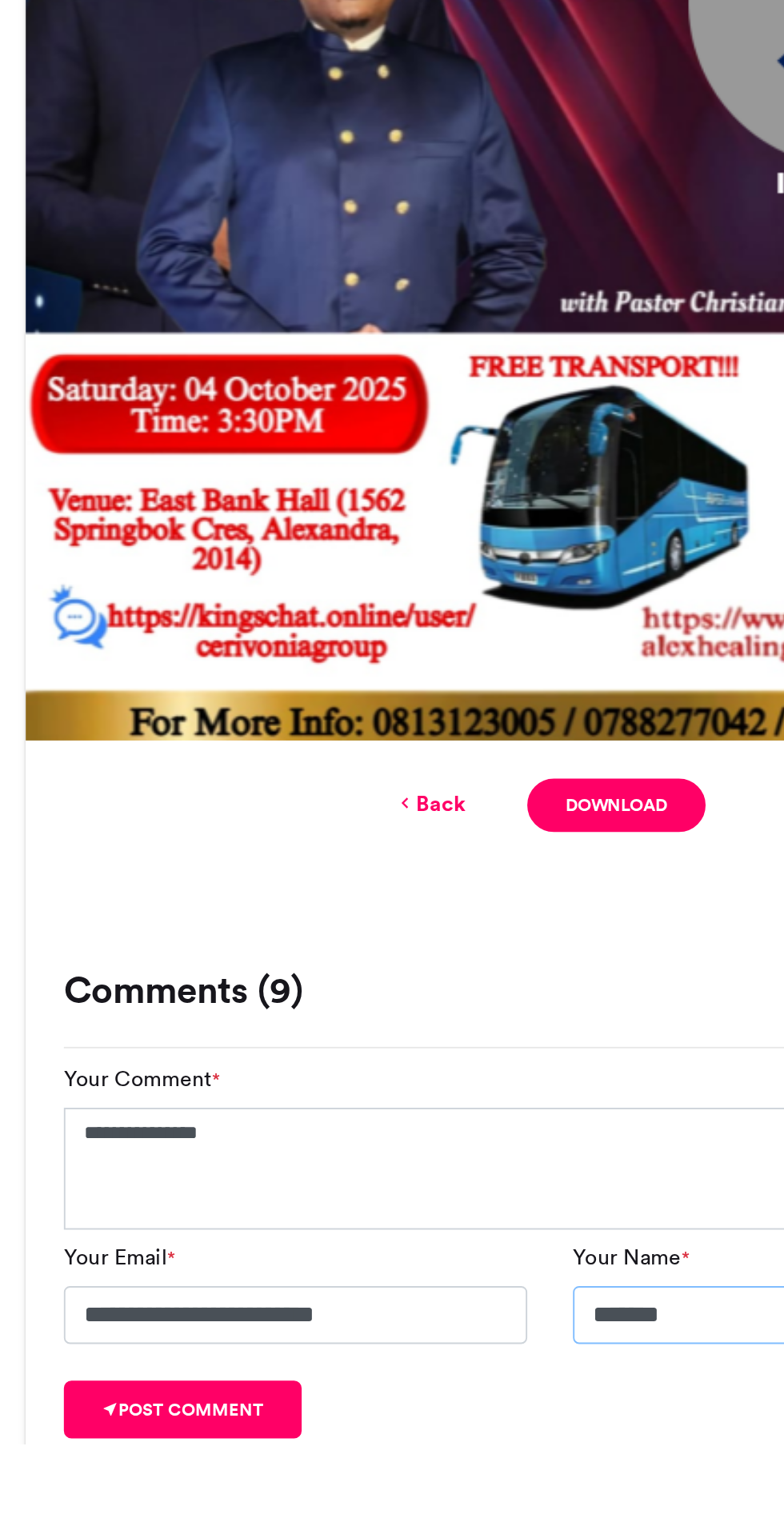
scroll to position [136, 0]
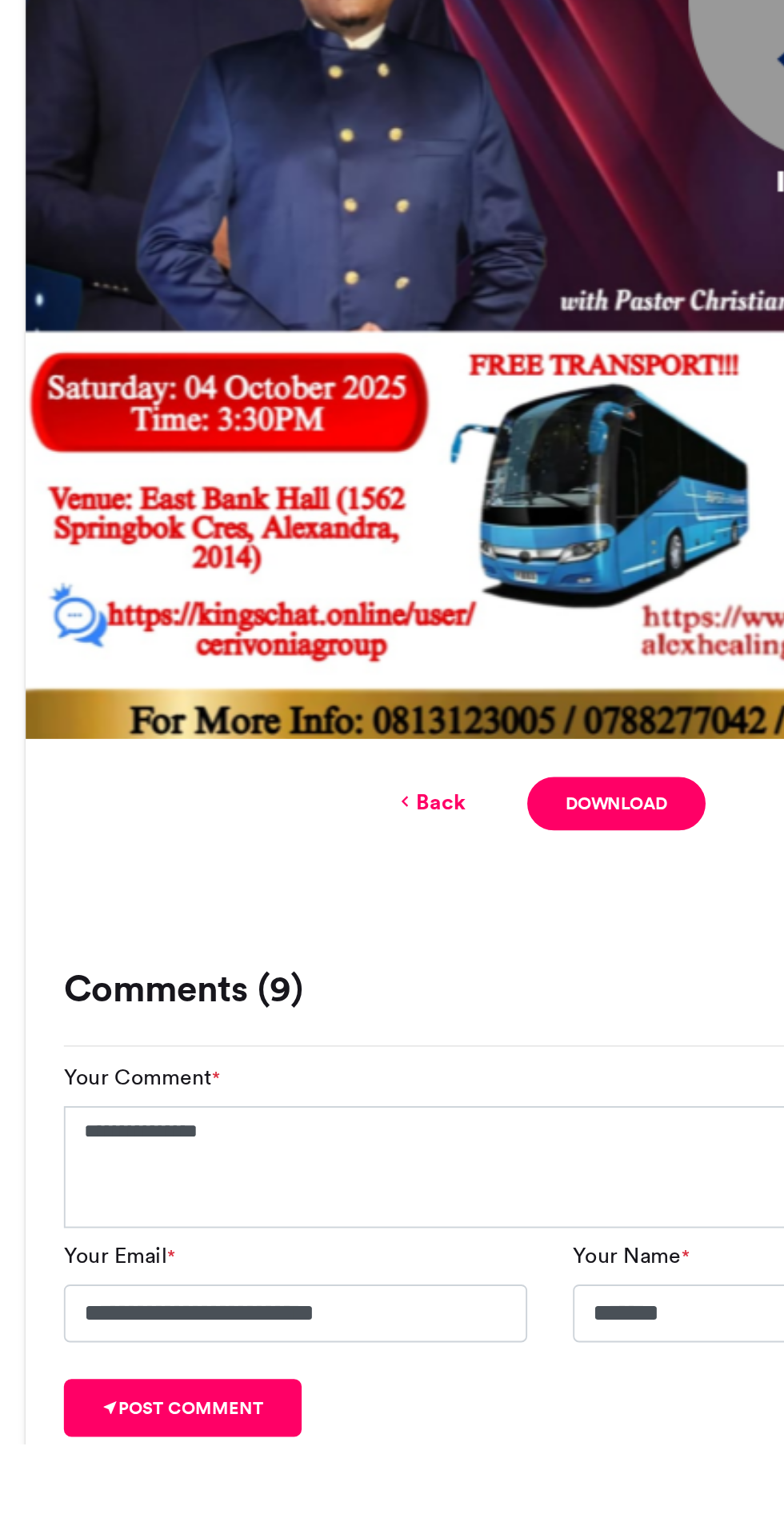
click at [336, 1197] on link "Back" at bounding box center [329, 1201] width 38 height 17
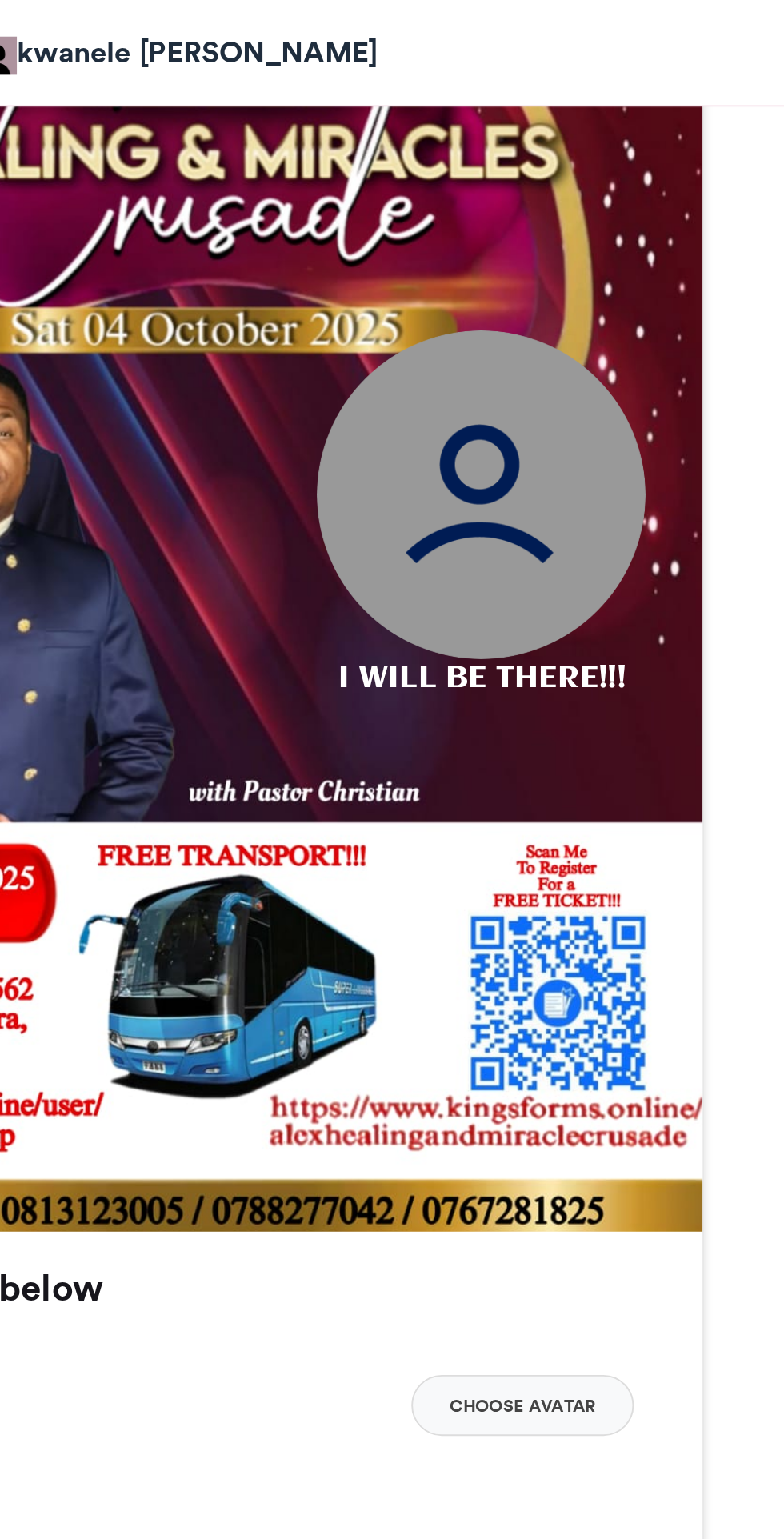
scroll to position [646, 0]
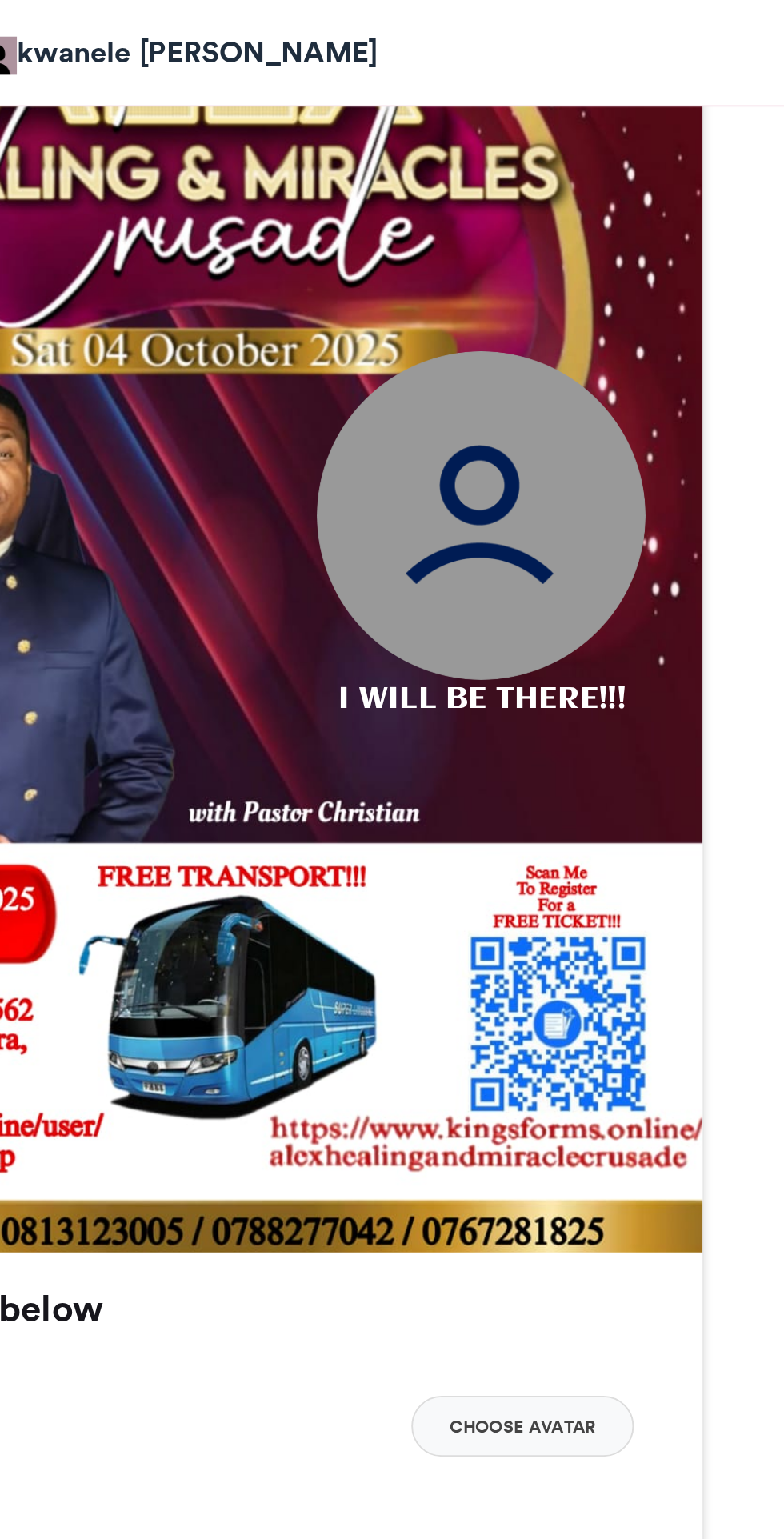
click at [575, 283] on img at bounding box center [550, 270] width 173 height 173
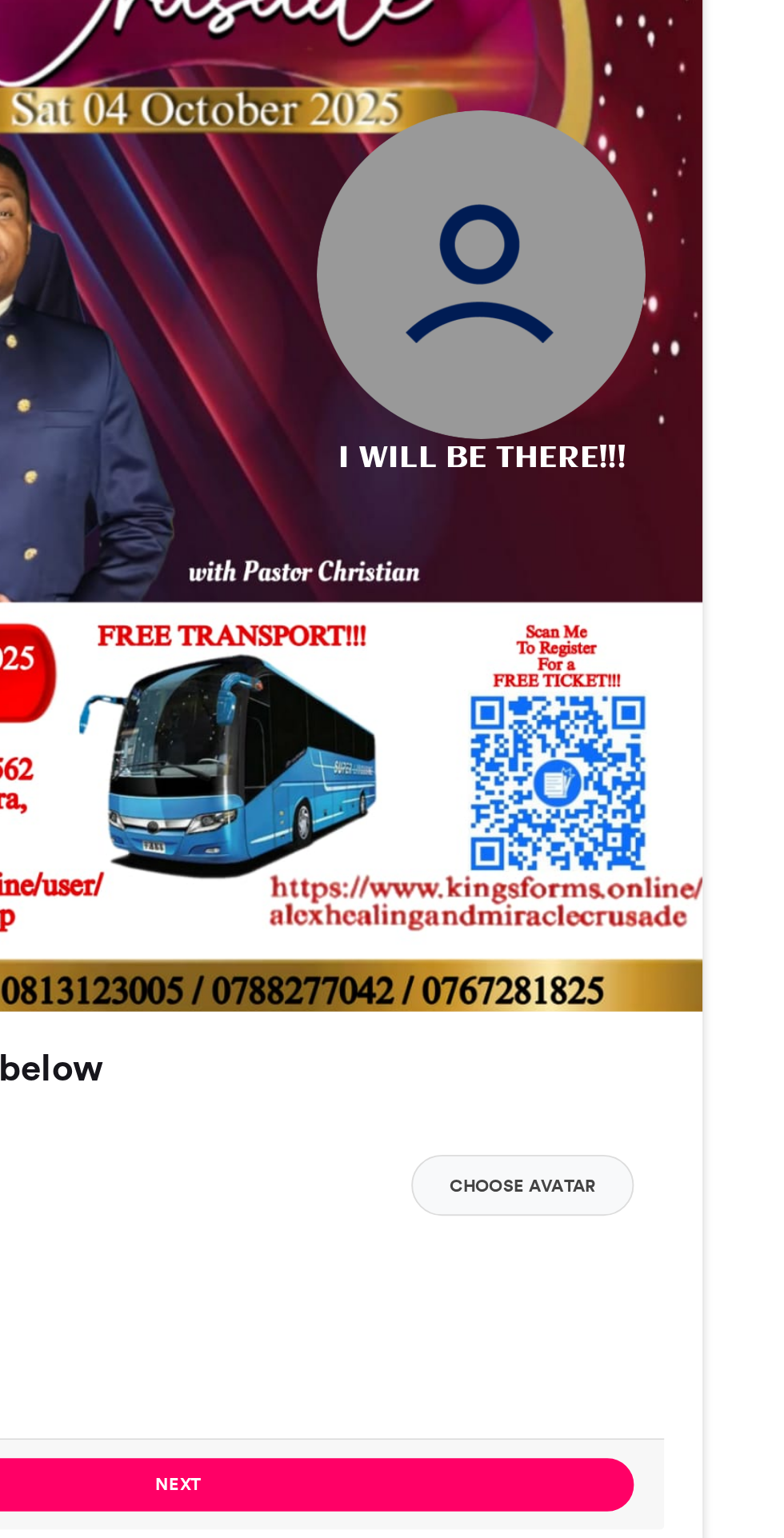
click at [588, 741] on button "Choose Avatar" at bounding box center [572, 749] width 116 height 32
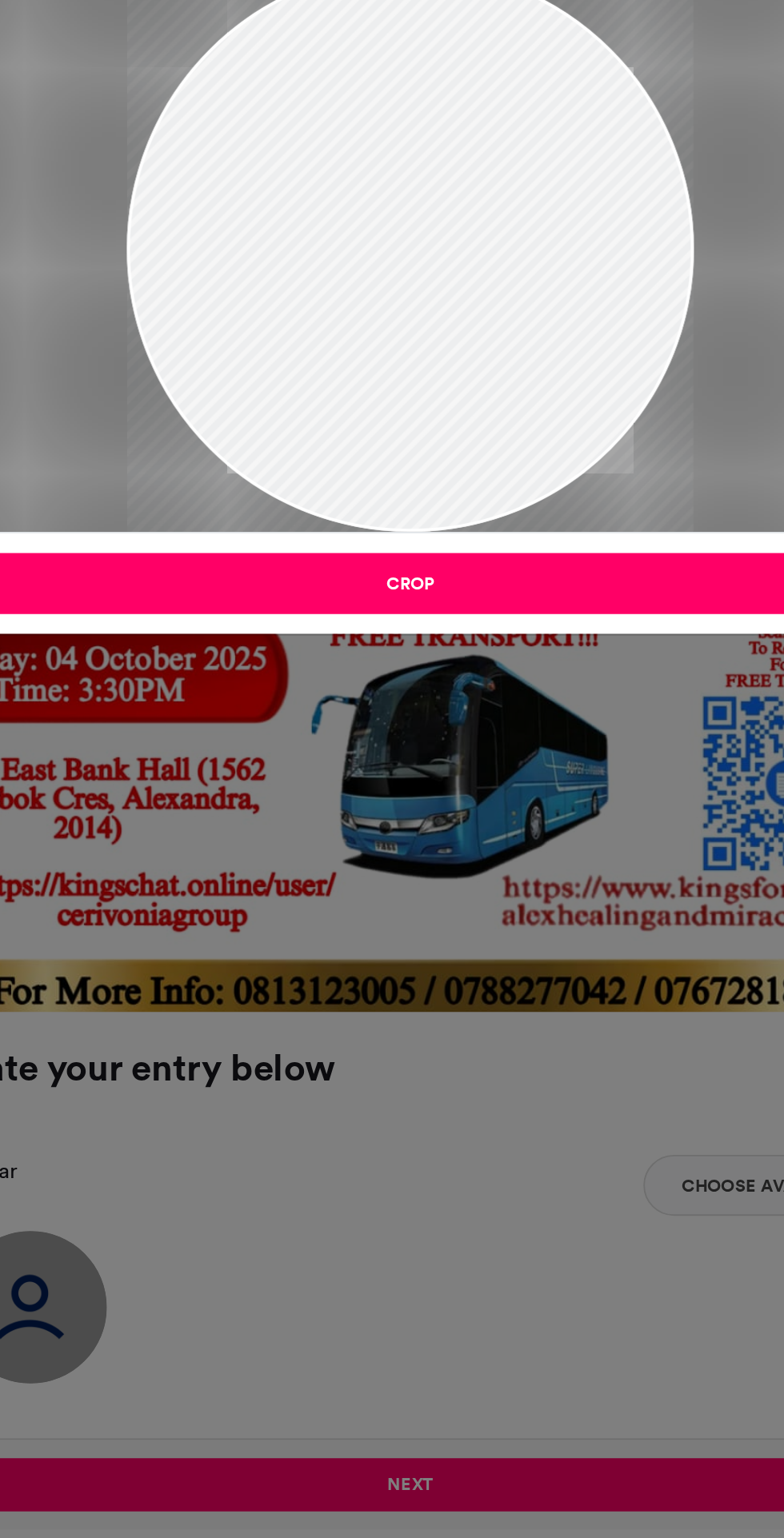
click at [435, 434] on button "Crop" at bounding box center [392, 433] width 533 height 32
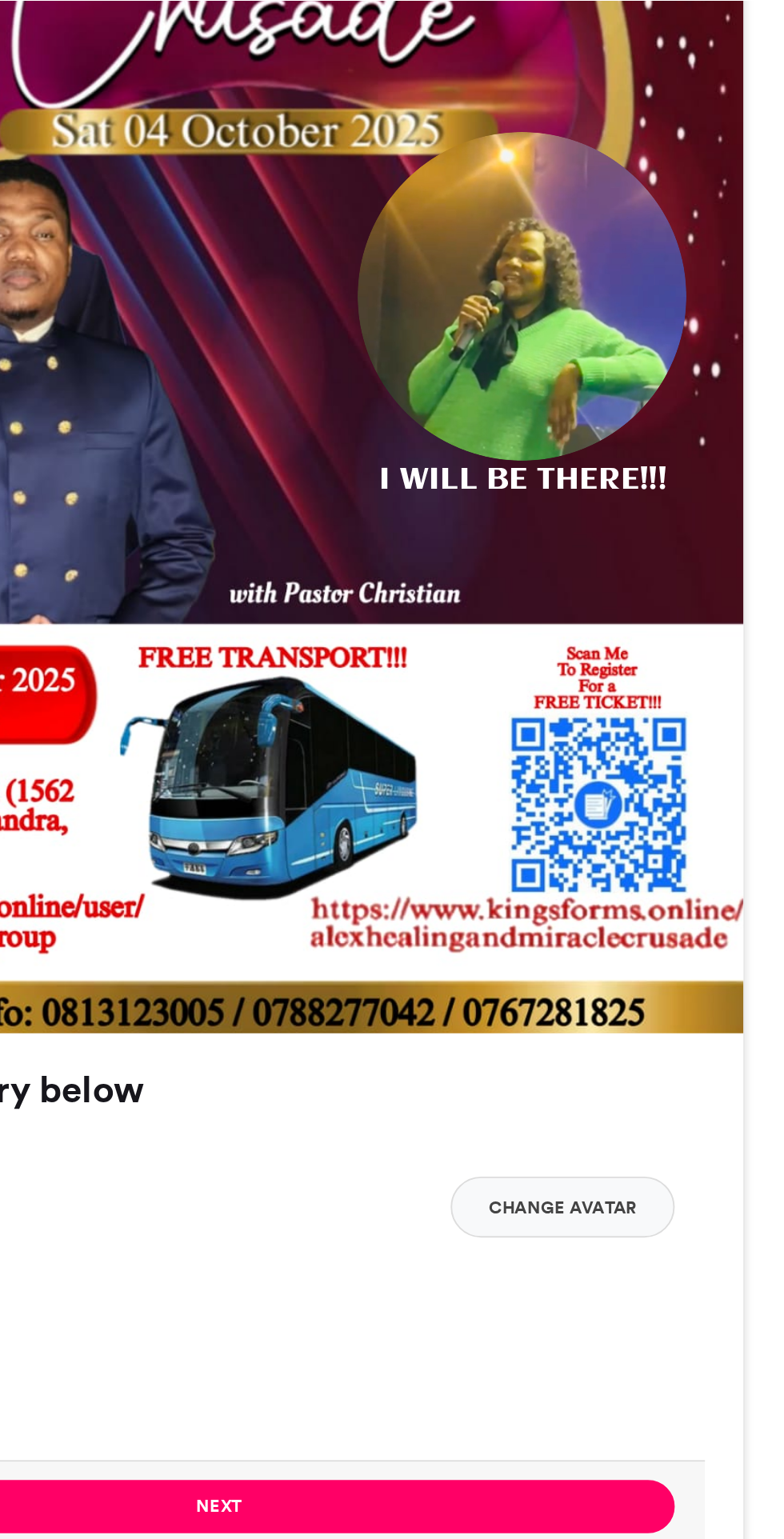
scroll to position [393, 0]
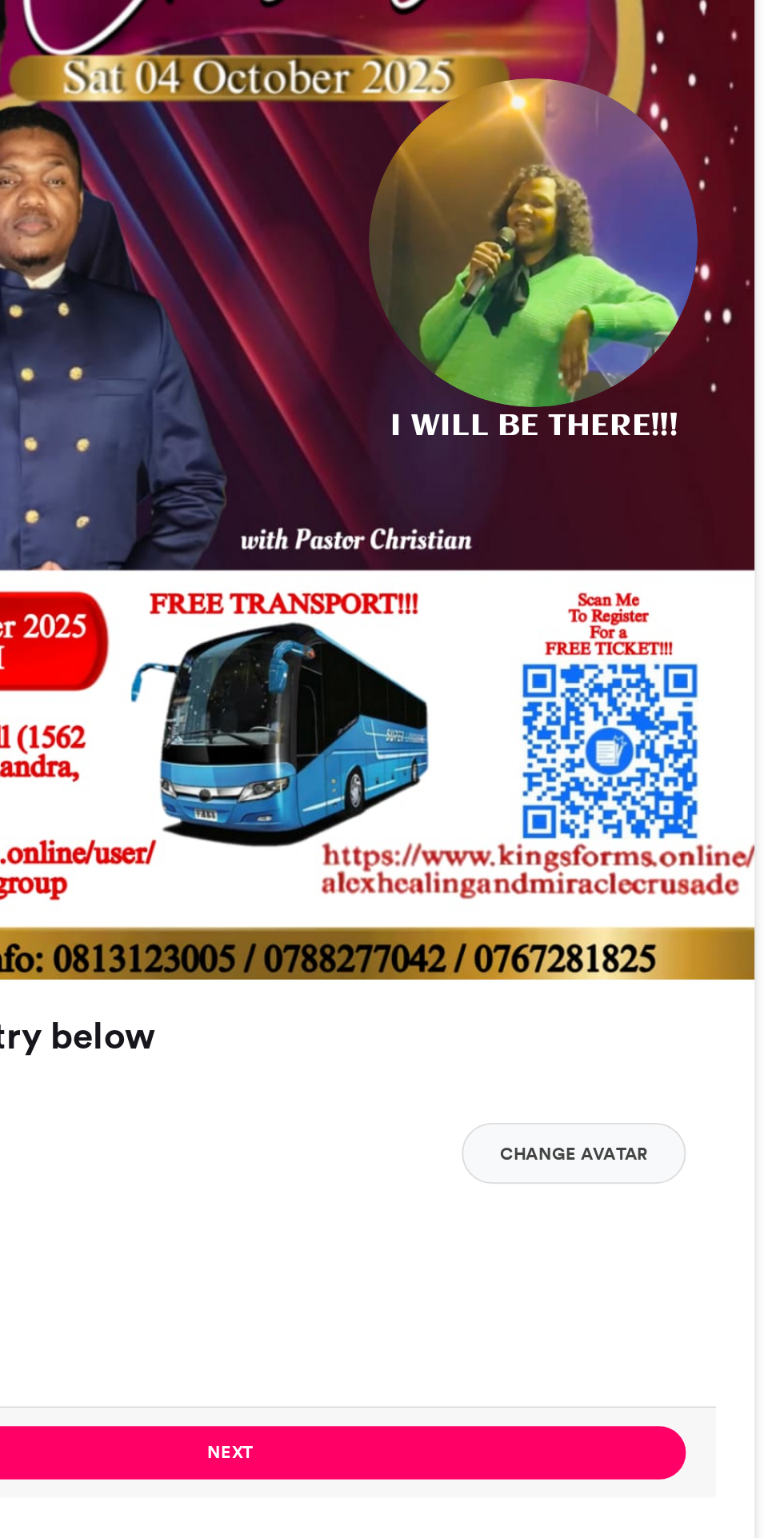
click at [583, 999] on button "Change Avatar" at bounding box center [572, 1003] width 117 height 32
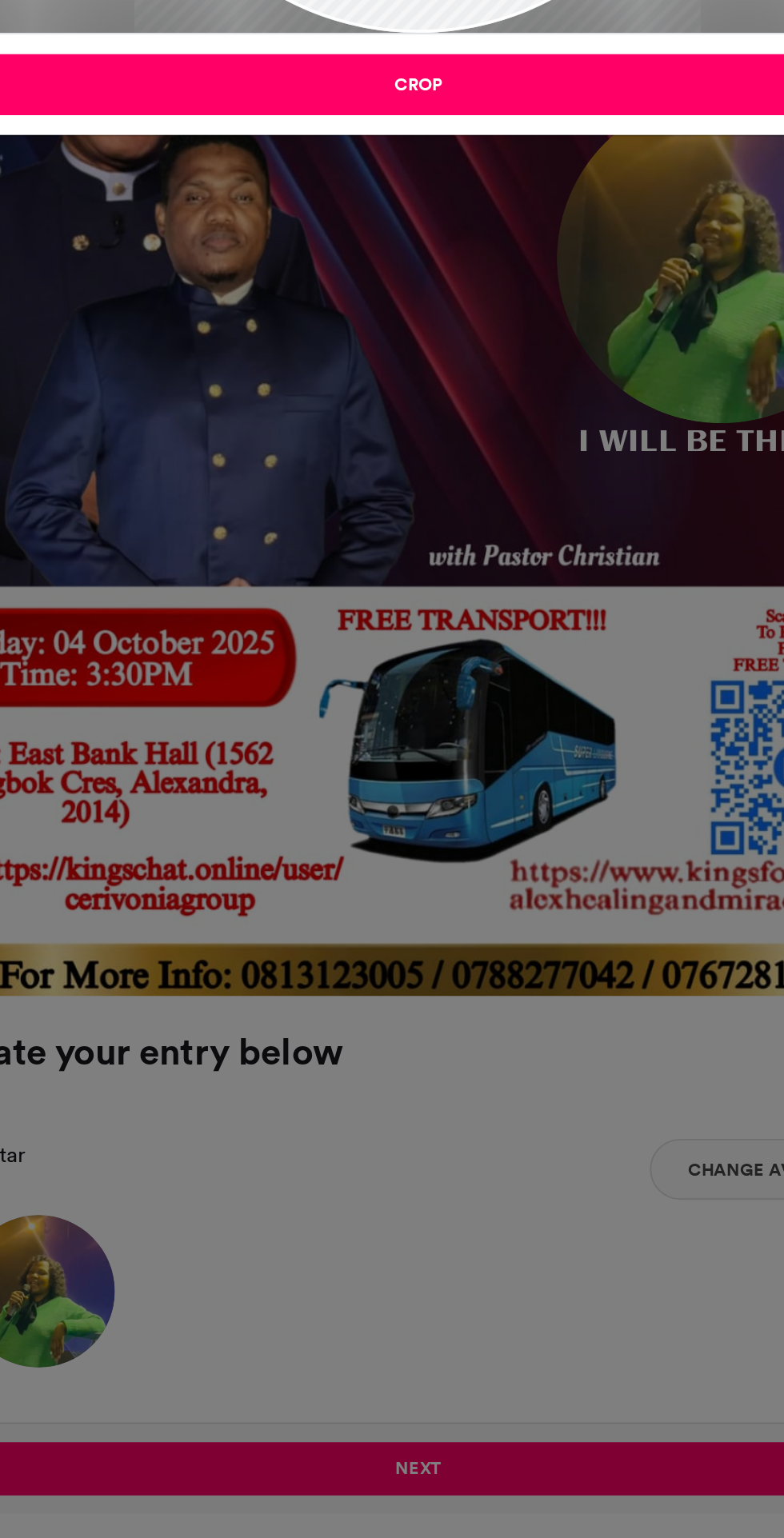
click at [406, 1156] on div "Crop Image × Crop" at bounding box center [392, 769] width 784 height 1538
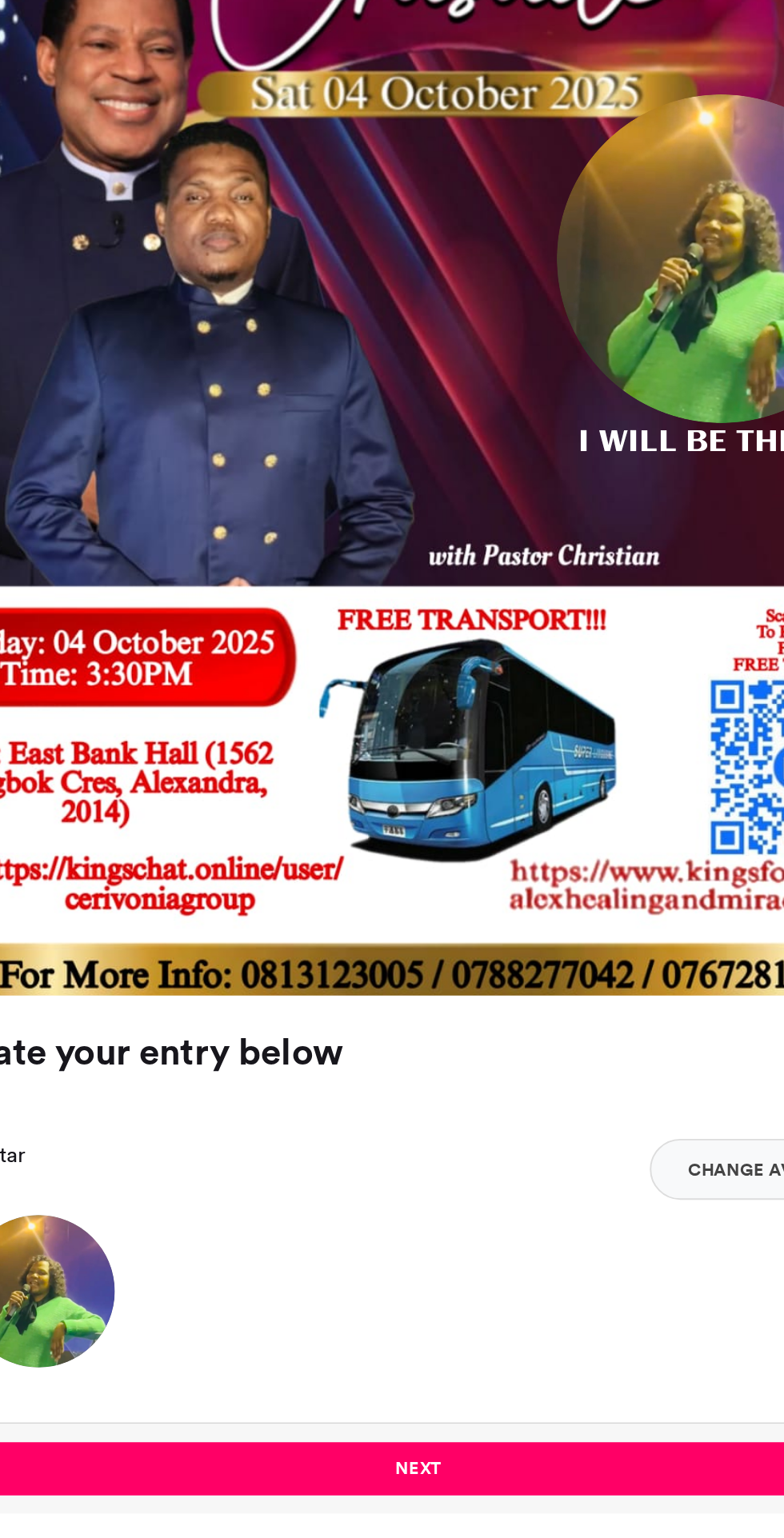
click at [393, 1157] on button "Next" at bounding box center [391, 1159] width 478 height 28
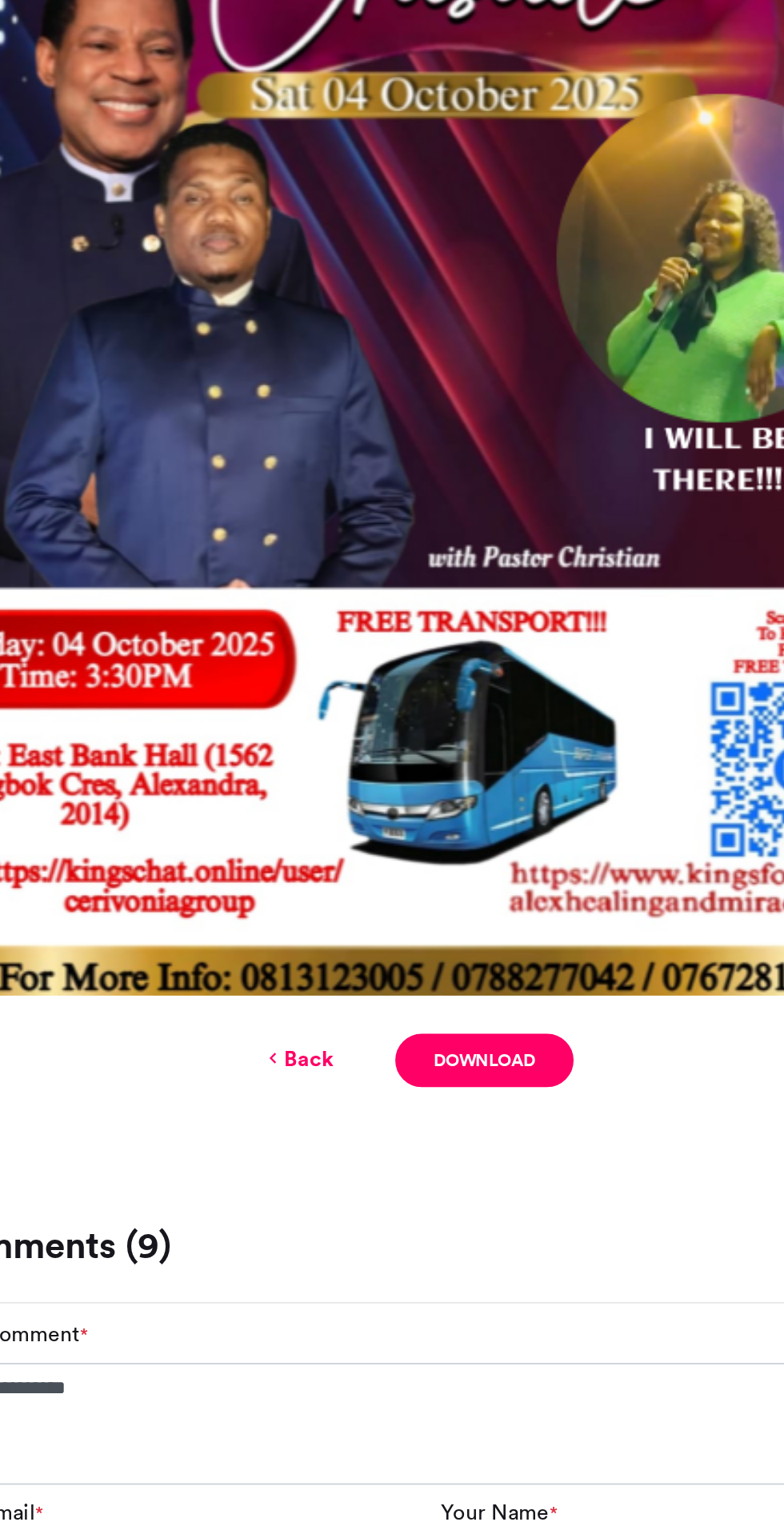
scroll to position [169, 0]
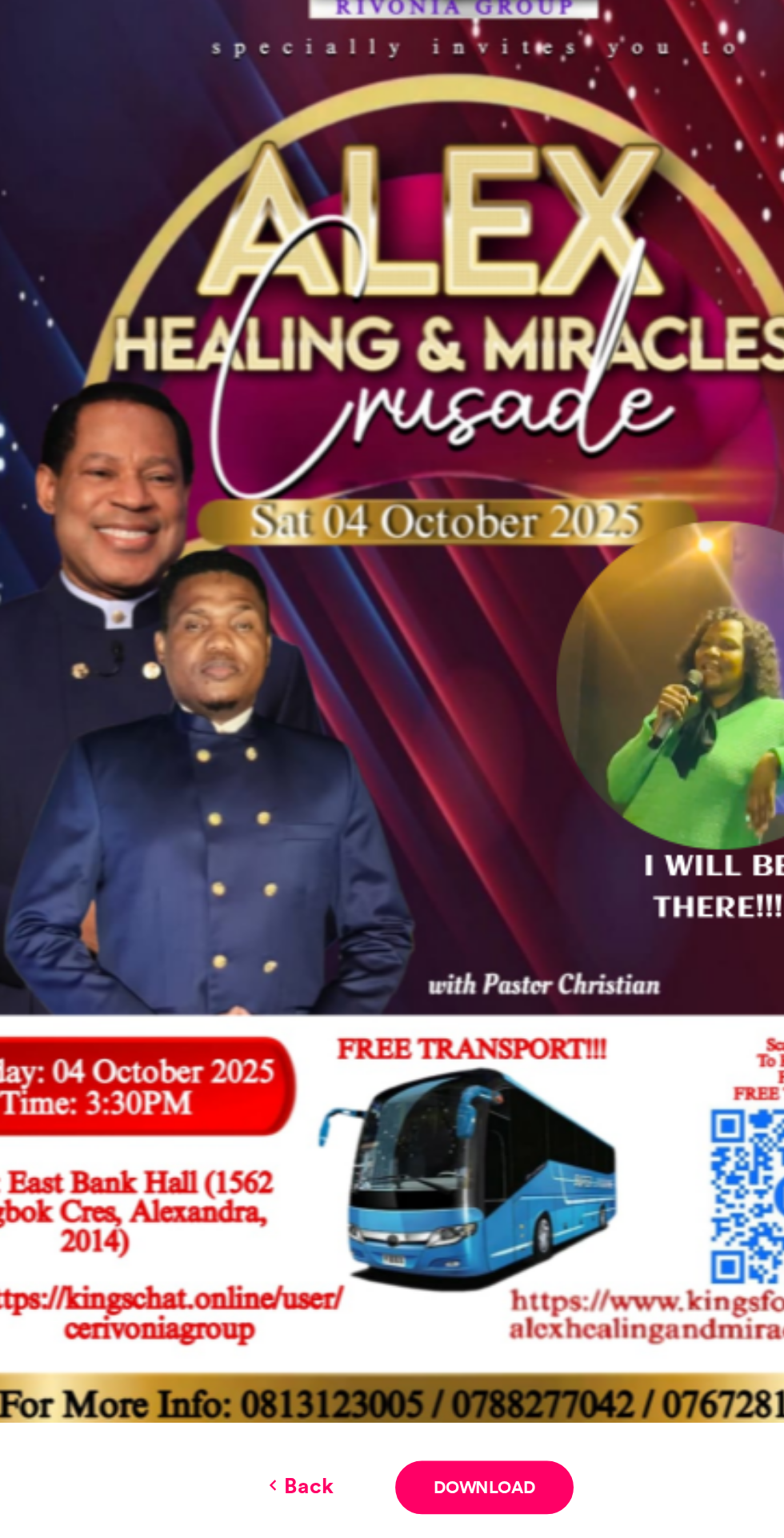
click at [432, 1162] on link "Download" at bounding box center [427, 1169] width 94 height 28
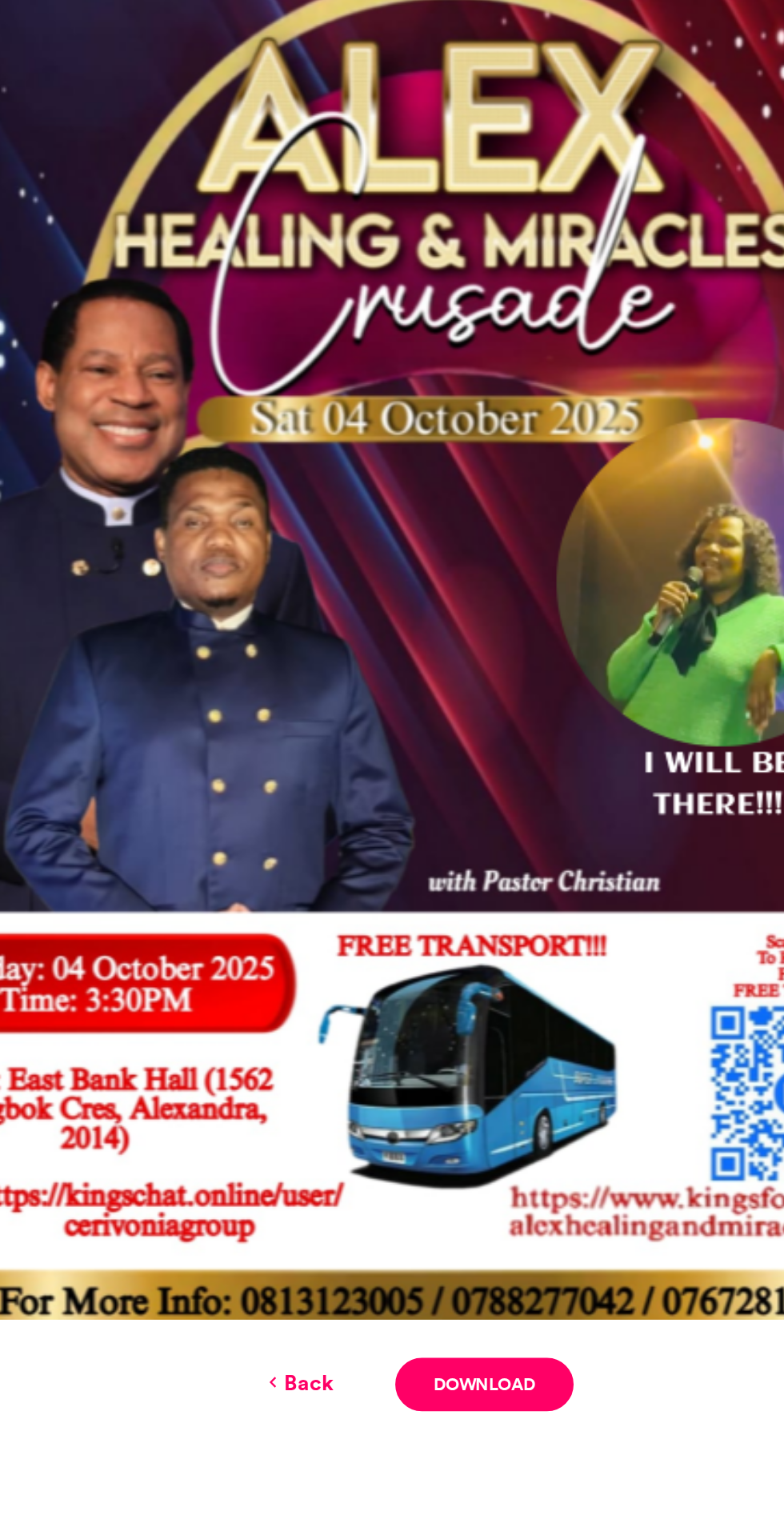
scroll to position [0, 0]
